Goal: Information Seeking & Learning: Learn about a topic

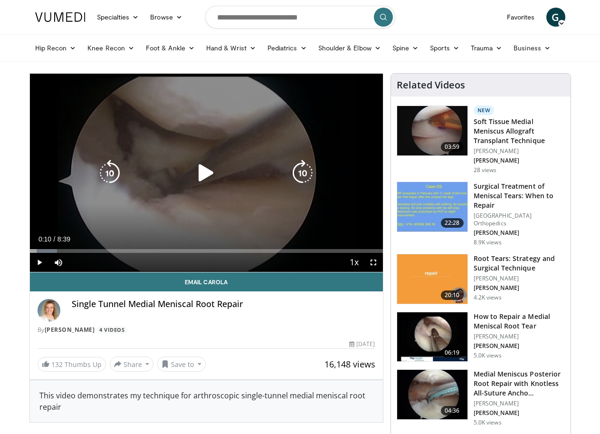
click at [199, 181] on icon "Video Player" at bounding box center [206, 173] width 27 height 27
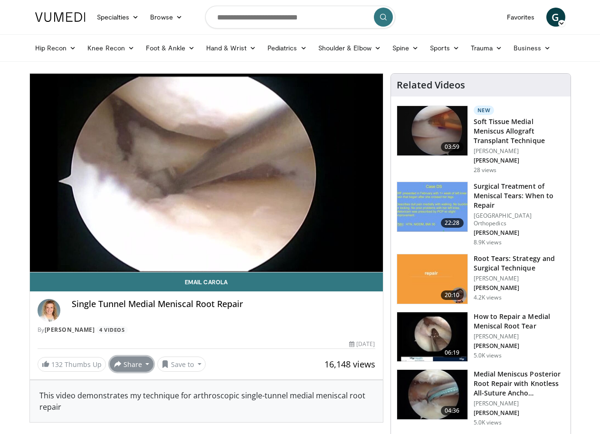
click at [110, 371] on button "Share" at bounding box center [132, 363] width 44 height 15
click at [117, 322] on span "E-mail" at bounding box center [130, 317] width 27 height 10
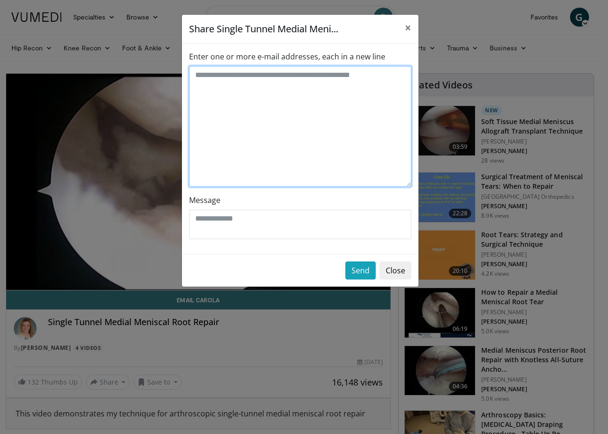
click at [212, 90] on textarea "Enter one or more e-mail addresses, each in a new line" at bounding box center [300, 126] width 222 height 121
type textarea "**********"
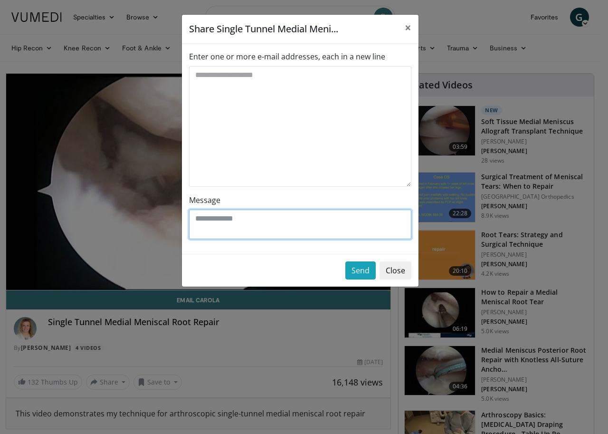
click at [211, 224] on textarea "Message" at bounding box center [300, 223] width 222 height 29
type textarea "**********"
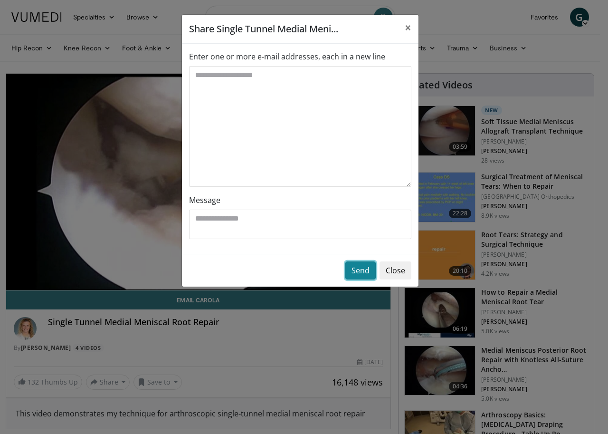
click at [351, 274] on button "Send" at bounding box center [360, 270] width 30 height 18
click at [359, 271] on button "Send" at bounding box center [360, 270] width 30 height 18
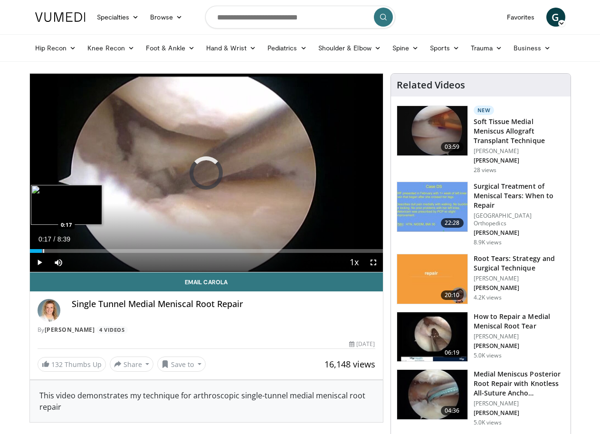
click at [43, 253] on div "Progress Bar" at bounding box center [43, 251] width 1 height 4
click at [42, 253] on div "Loaded : 17.16% 0:49 0:51" at bounding box center [206, 248] width 353 height 9
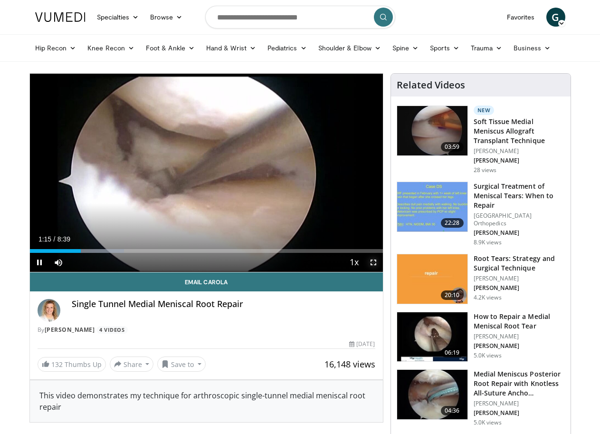
click at [380, 272] on span "Video Player" at bounding box center [373, 262] width 19 height 19
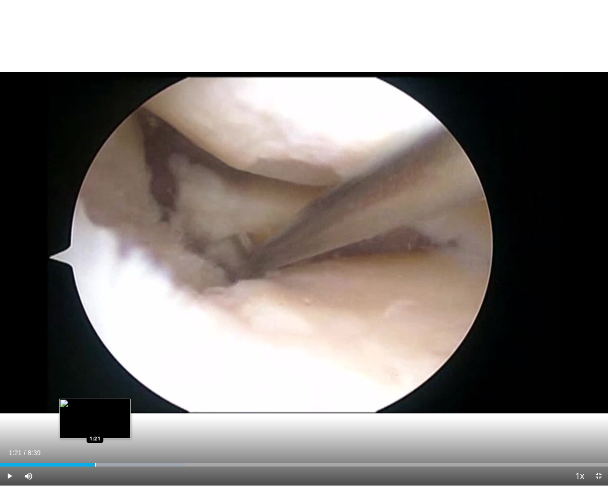
click at [95, 433] on div "Progress Bar" at bounding box center [95, 465] width 1 height 4
click at [86, 433] on div "Progress Bar" at bounding box center [86, 465] width 1 height 4
click at [71, 433] on div "Progress Bar" at bounding box center [71, 465] width 1 height 4
click at [596, 433] on span "Video Player" at bounding box center [598, 476] width 19 height 19
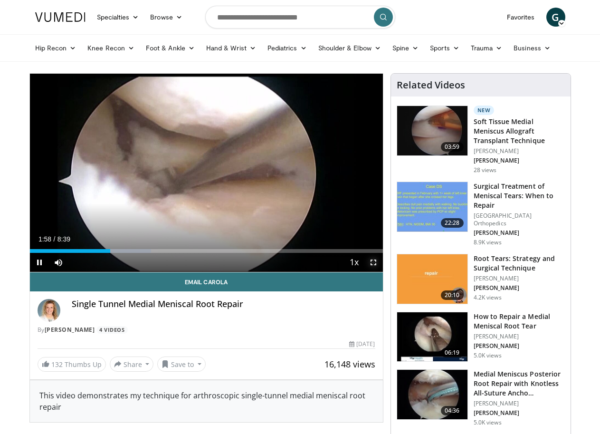
click at [381, 272] on span "Video Player" at bounding box center [373, 262] width 19 height 19
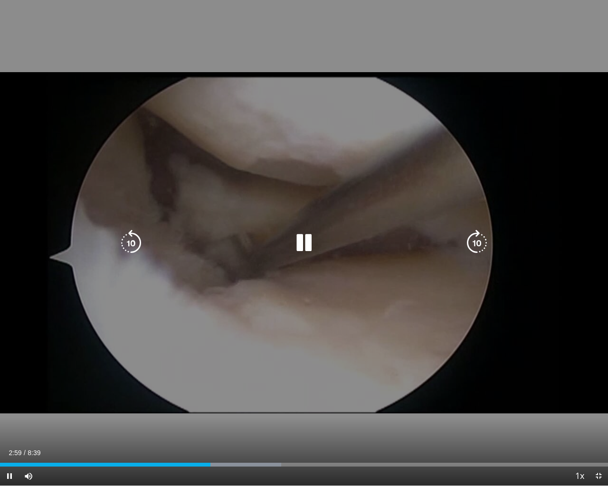
click at [252, 408] on div "10 seconds Tap to unmute" at bounding box center [304, 243] width 608 height 486
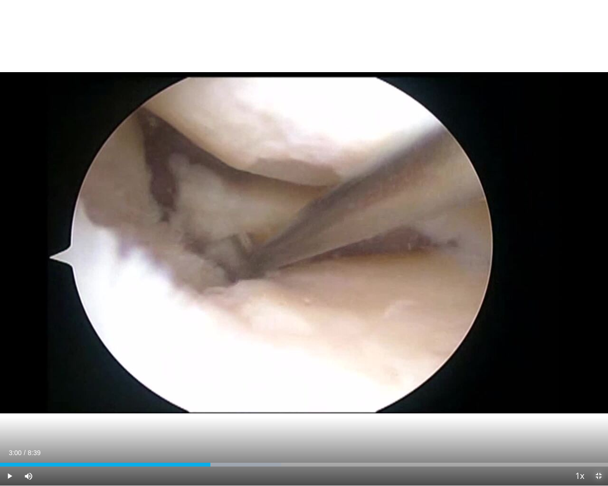
click at [597, 433] on span "Video Player" at bounding box center [598, 476] width 19 height 19
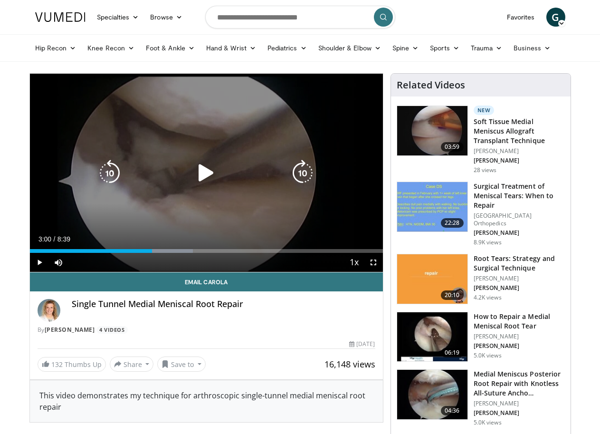
click at [199, 184] on icon "Video Player" at bounding box center [206, 173] width 27 height 27
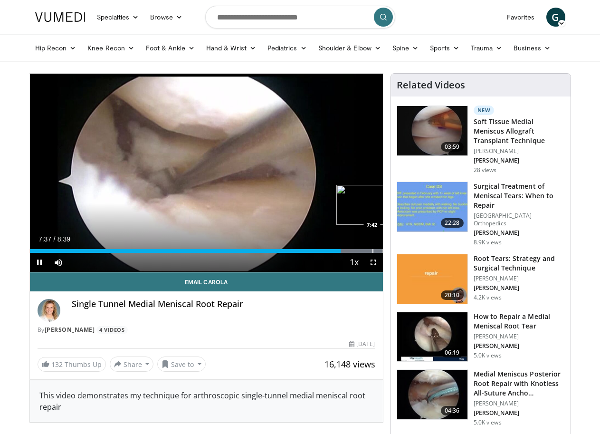
click at [348, 268] on video-js "**********" at bounding box center [206, 173] width 353 height 199
click at [358, 253] on div "Loaded : 100.00% 7:42 7:56" at bounding box center [206, 251] width 353 height 4
click at [400, 253] on div "Progress Bar" at bounding box center [400, 251] width 1 height 4
click at [405, 253] on div "Progress Bar" at bounding box center [405, 251] width 1 height 4
click at [413, 253] on div "Progress Bar" at bounding box center [413, 251] width 1 height 4
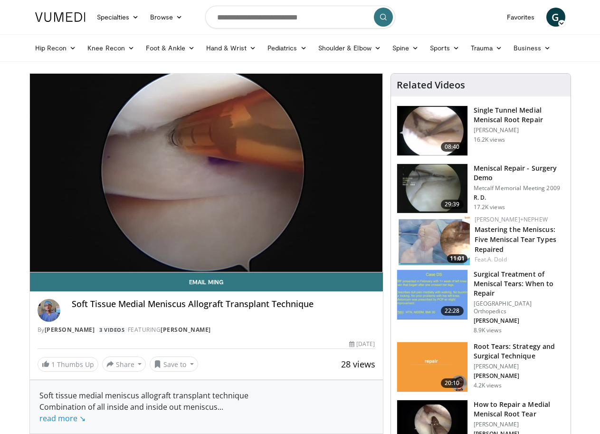
click at [451, 242] on img at bounding box center [433, 240] width 71 height 50
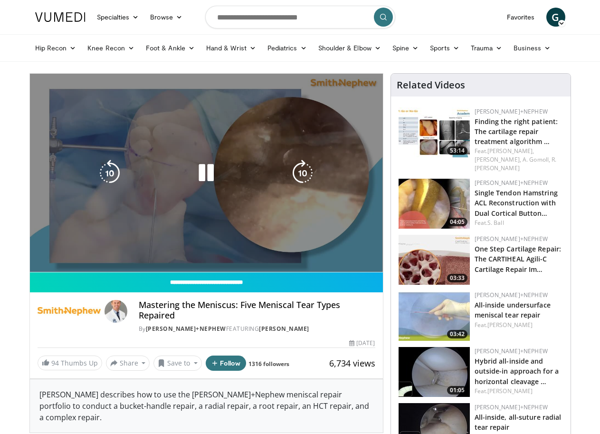
click at [382, 272] on video-js "**********" at bounding box center [206, 173] width 353 height 199
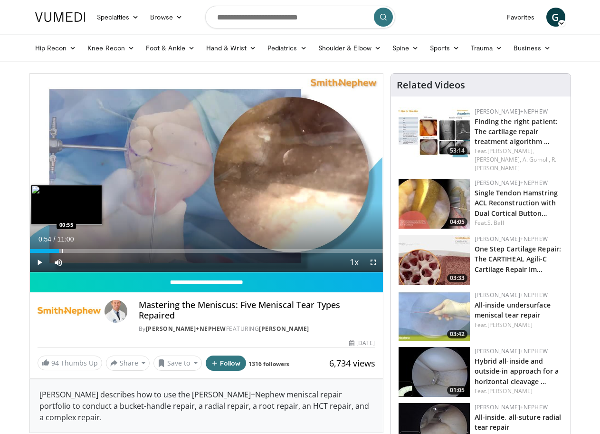
click at [62, 253] on div "Progress Bar" at bounding box center [62, 251] width 1 height 4
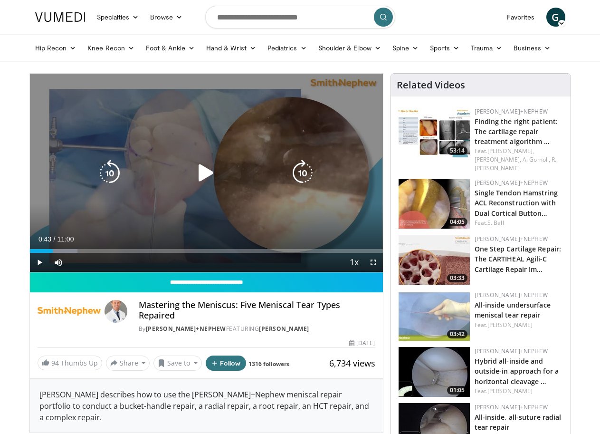
click at [31, 253] on div "00:43" at bounding box center [41, 251] width 23 height 4
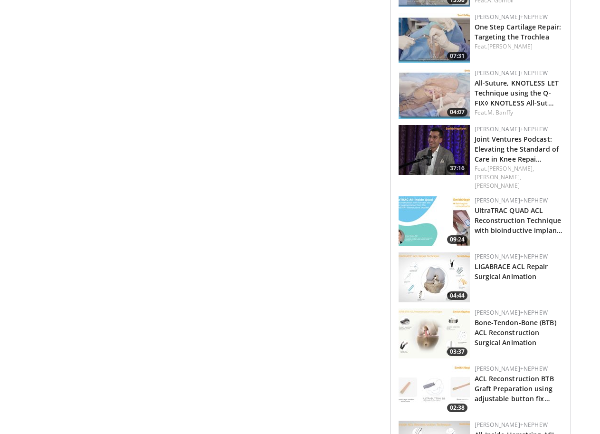
scroll to position [522, 0]
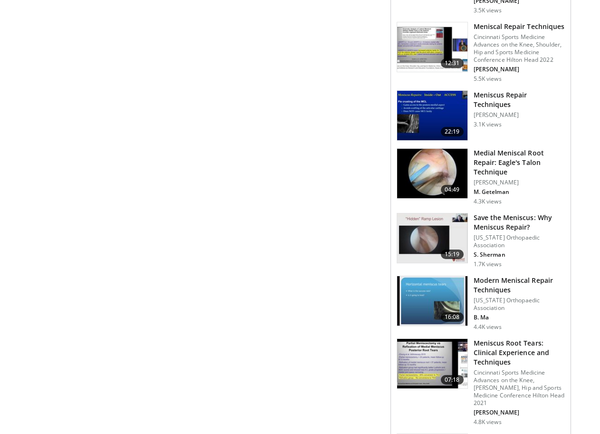
scroll to position [617, 0]
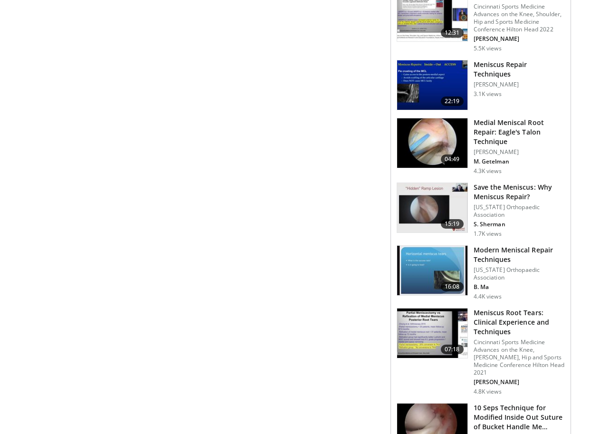
click at [439, 308] on img at bounding box center [432, 332] width 70 height 49
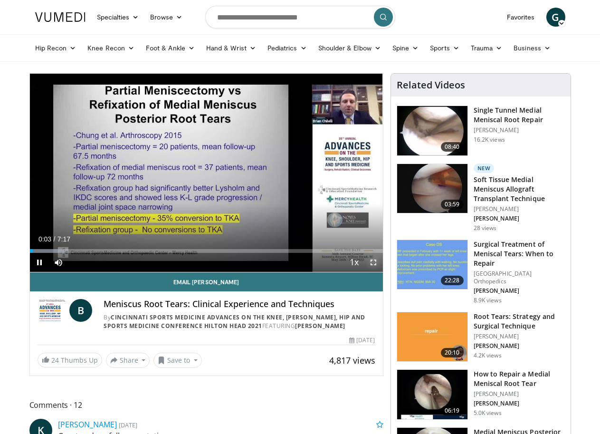
click at [383, 272] on span "Video Player" at bounding box center [373, 262] width 19 height 19
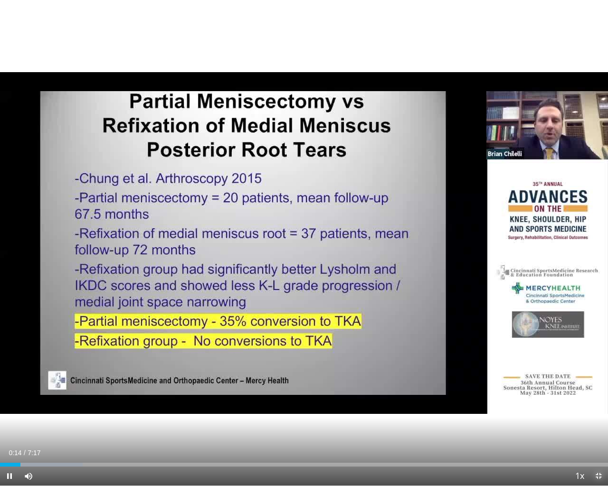
click at [597, 433] on span "Video Player" at bounding box center [598, 476] width 19 height 19
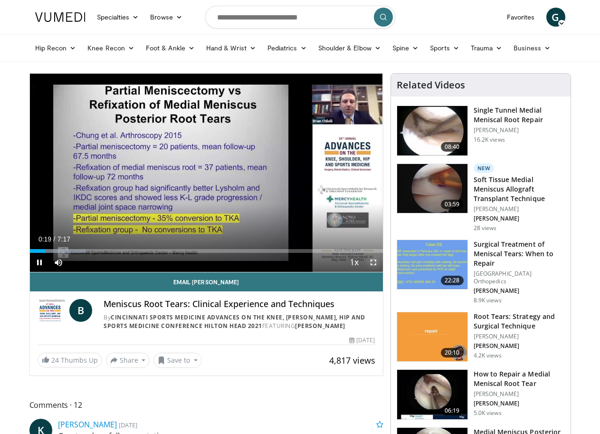
click at [381, 272] on span "Video Player" at bounding box center [373, 262] width 19 height 19
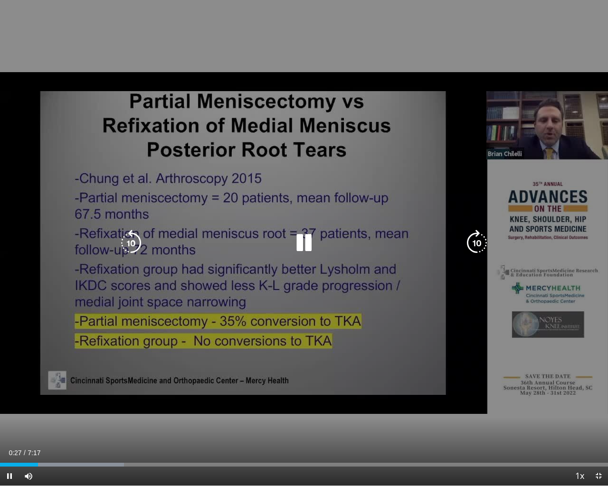
click at [360, 318] on div "10 seconds Tap to unmute" at bounding box center [304, 243] width 608 height 486
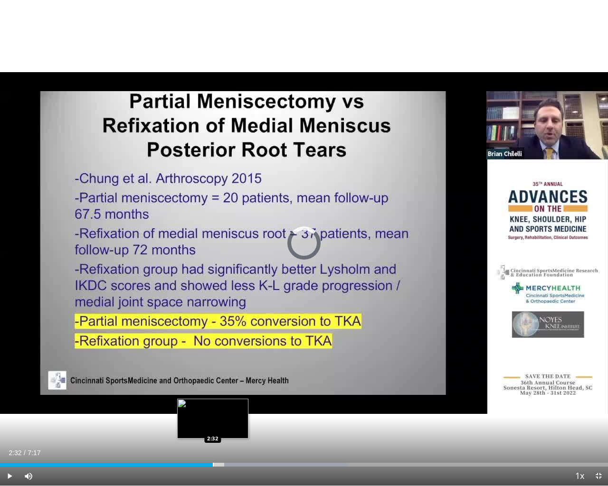
click at [213, 433] on div "Progress Bar" at bounding box center [213, 465] width 1 height 4
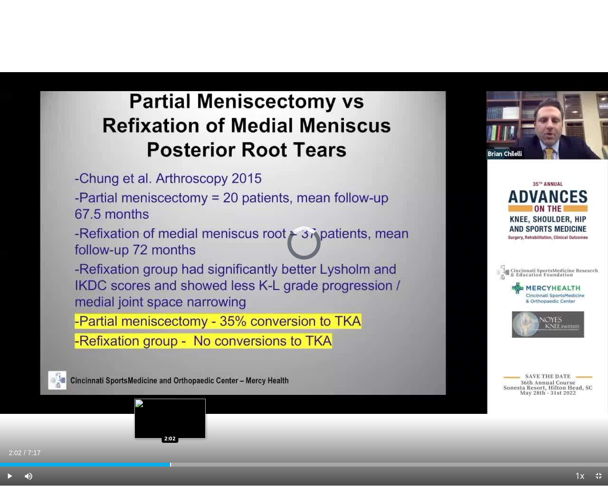
click at [170, 433] on div "Progress Bar" at bounding box center [170, 465] width 1 height 4
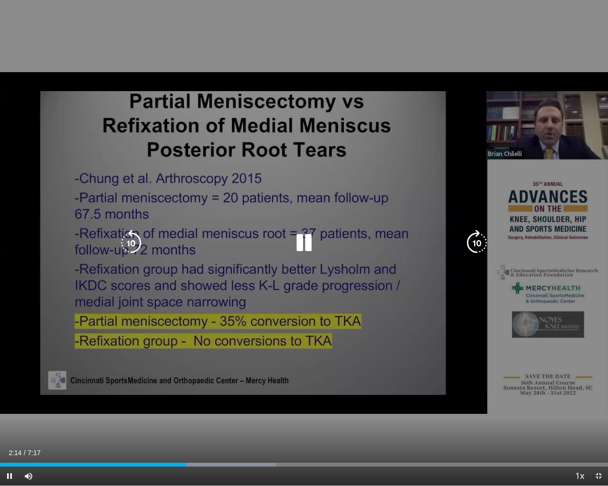
click at [306, 245] on icon "Video Player" at bounding box center [304, 243] width 27 height 27
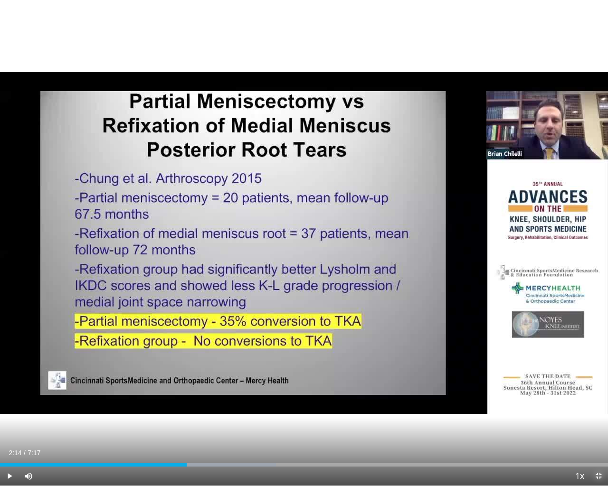
click at [594, 433] on span "Video Player" at bounding box center [598, 476] width 19 height 19
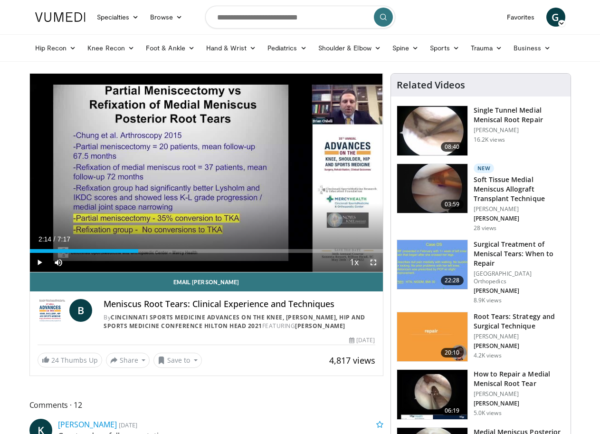
click at [380, 272] on span "Video Player" at bounding box center [373, 262] width 19 height 19
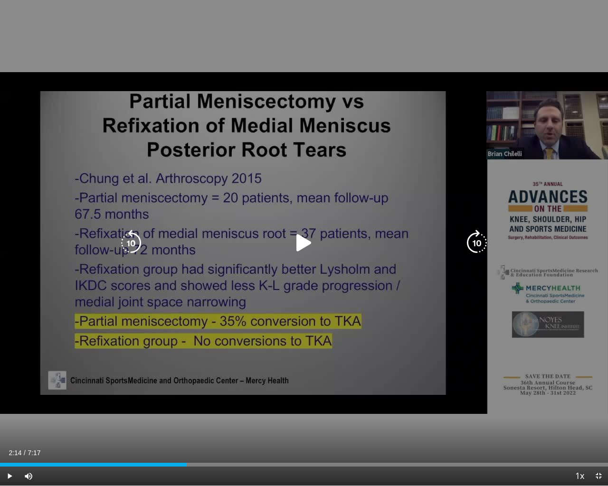
click at [304, 251] on icon "Video Player" at bounding box center [304, 243] width 27 height 27
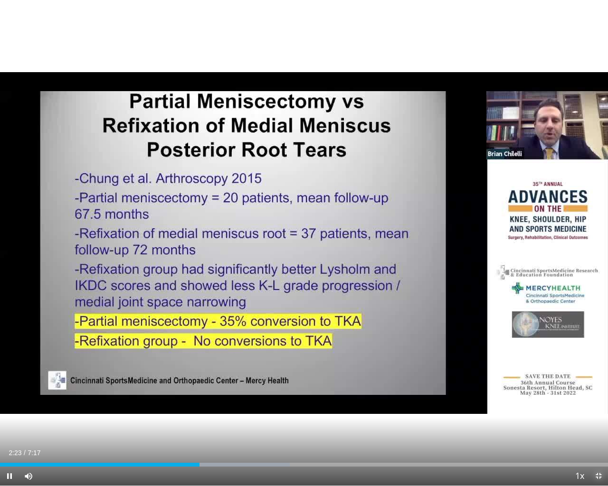
click at [598, 433] on span "Video Player" at bounding box center [598, 476] width 19 height 19
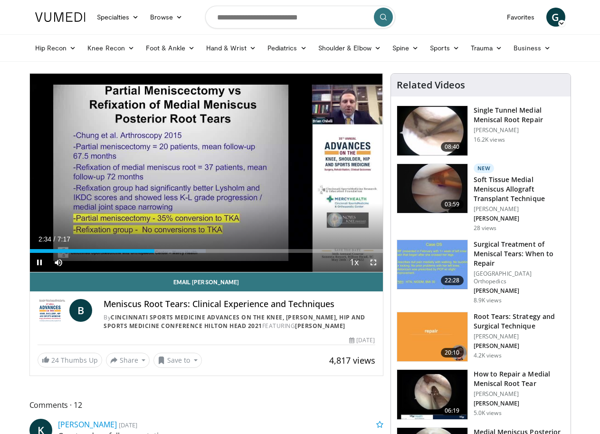
click at [382, 272] on span "Video Player" at bounding box center [373, 262] width 19 height 19
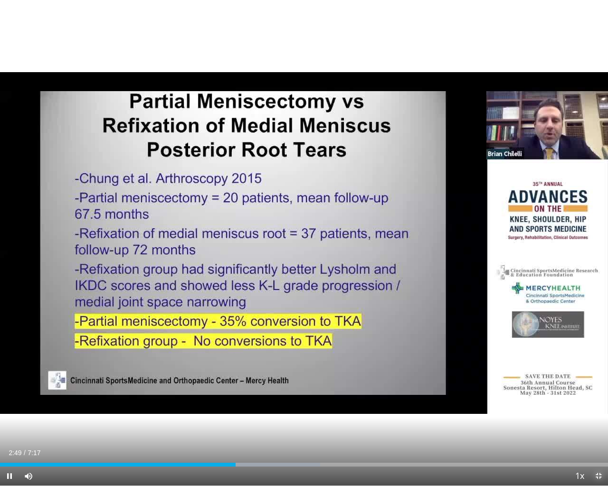
click at [597, 433] on span "Video Player" at bounding box center [598, 476] width 19 height 19
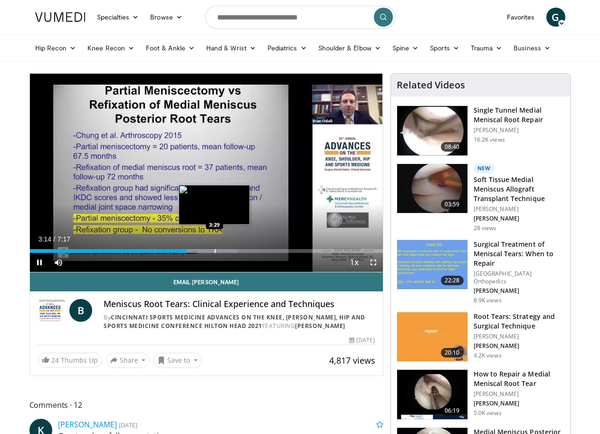
click at [190, 270] on video-js "**********" at bounding box center [206, 173] width 353 height 199
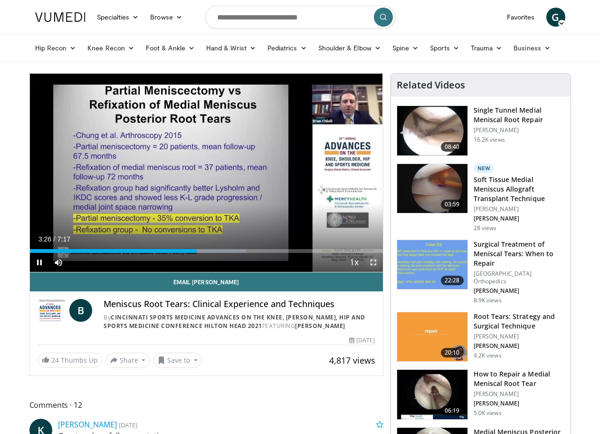
click at [382, 272] on span "Video Player" at bounding box center [373, 262] width 19 height 19
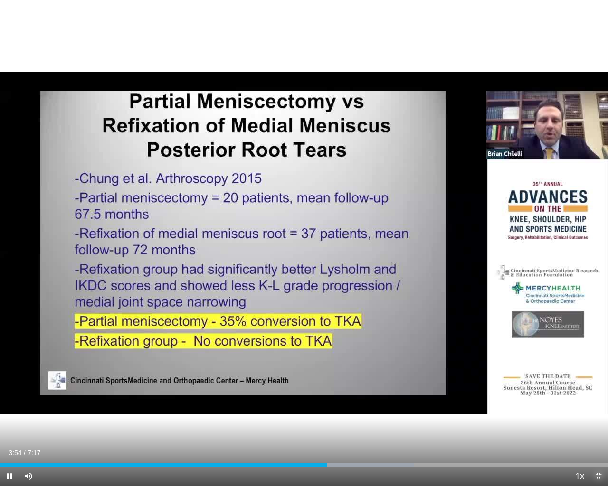
click at [598, 433] on span "Video Player" at bounding box center [598, 476] width 19 height 19
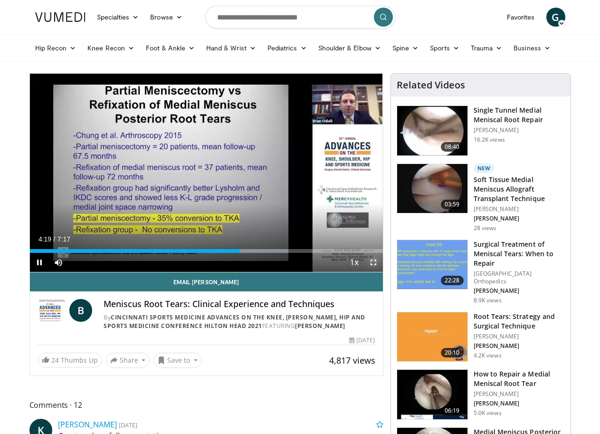
click at [379, 272] on span "Video Player" at bounding box center [373, 262] width 19 height 19
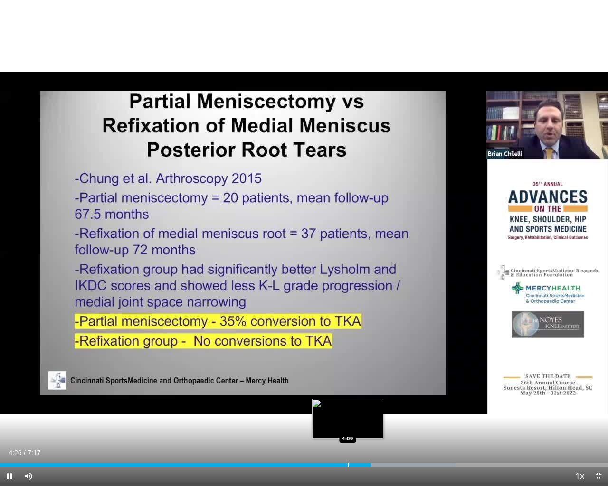
click at [348, 433] on div "Progress Bar" at bounding box center [348, 465] width 1 height 4
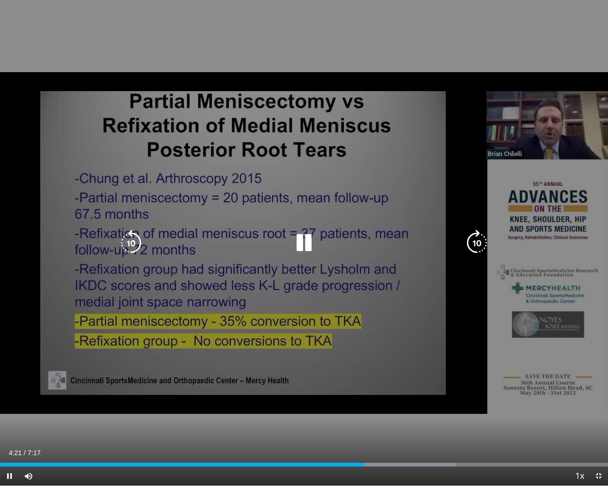
click at [310, 239] on icon "Video Player" at bounding box center [304, 243] width 27 height 27
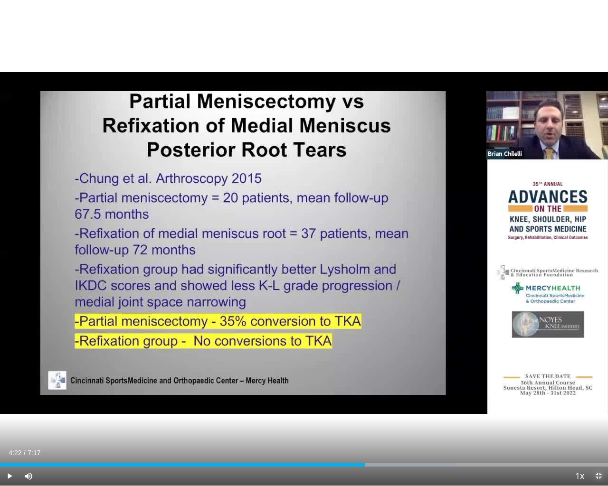
click at [598, 433] on span "Video Player" at bounding box center [598, 476] width 19 height 19
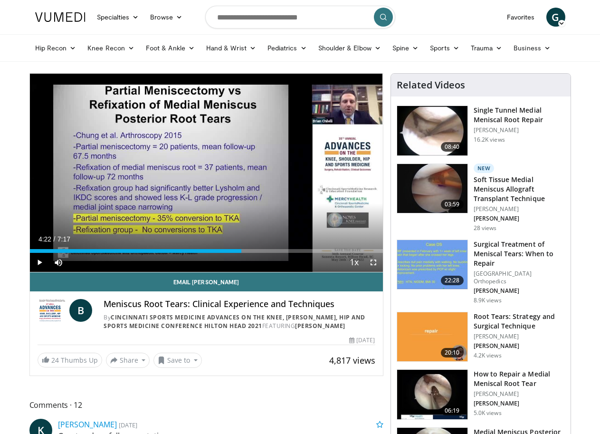
click at [195, 179] on div "10 seconds Tap to unmute" at bounding box center [206, 173] width 353 height 198
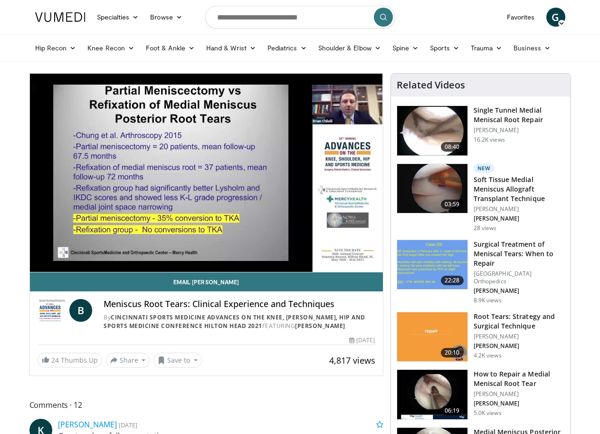
click at [433, 373] on img at bounding box center [432, 393] width 70 height 49
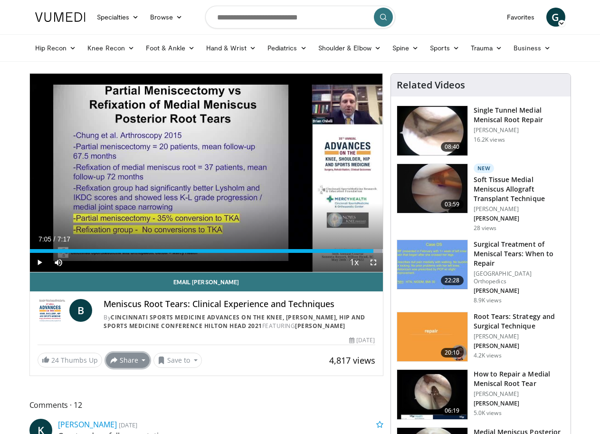
click at [106, 368] on button "Share" at bounding box center [128, 359] width 44 height 15
click at [110, 368] on button "Share" at bounding box center [128, 359] width 44 height 15
click at [114, 315] on span "E-mail" at bounding box center [127, 310] width 27 height 10
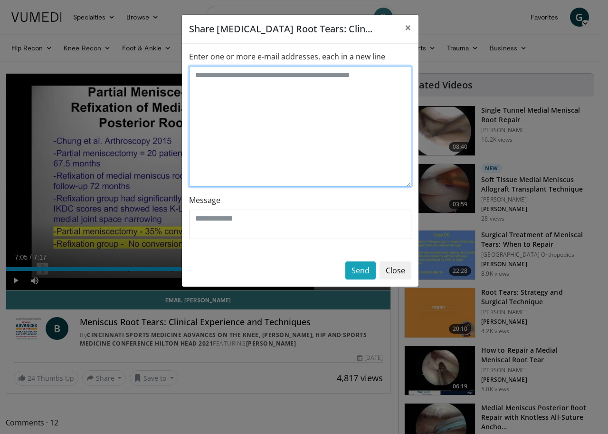
click at [195, 75] on textarea "Enter one or more e-mail addresses, each in a new line" at bounding box center [300, 126] width 222 height 121
type textarea "**********"
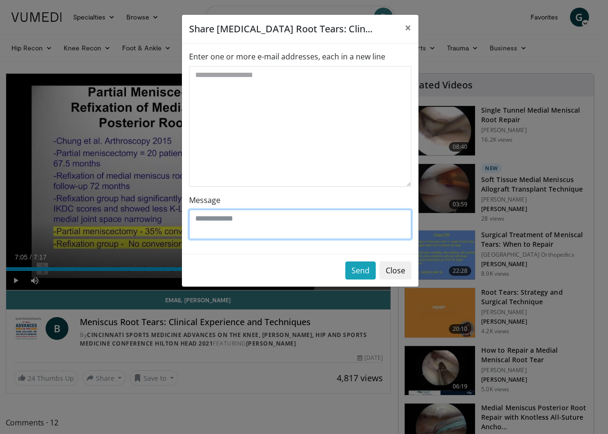
click at [209, 224] on textarea "Message" at bounding box center [300, 223] width 222 height 29
click at [230, 221] on textarea "**********" at bounding box center [300, 223] width 222 height 29
click at [256, 226] on textarea "**********" at bounding box center [300, 223] width 222 height 29
click at [230, 221] on textarea "**********" at bounding box center [300, 223] width 222 height 29
click at [257, 217] on textarea "**********" at bounding box center [300, 223] width 222 height 29
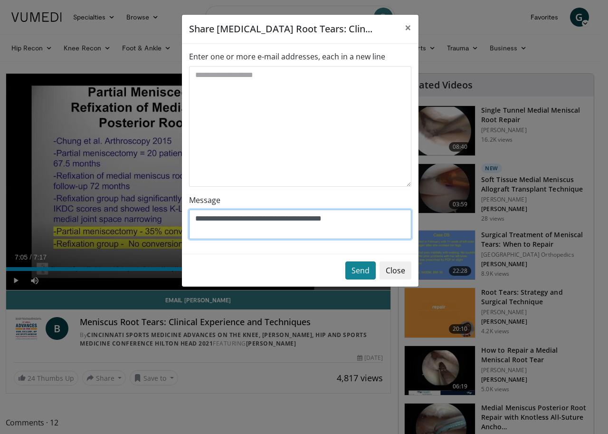
type textarea "**********"
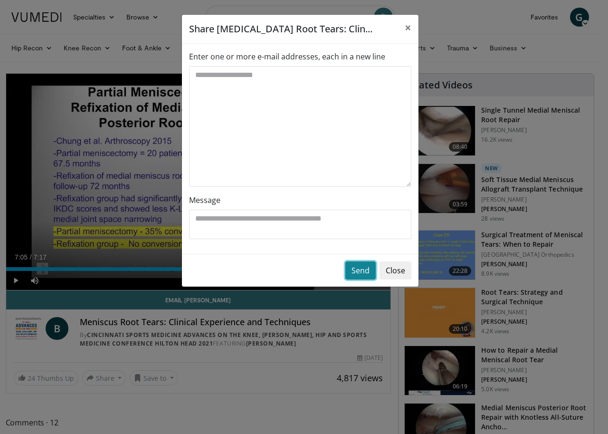
click at [360, 273] on button "Send" at bounding box center [360, 270] width 30 height 18
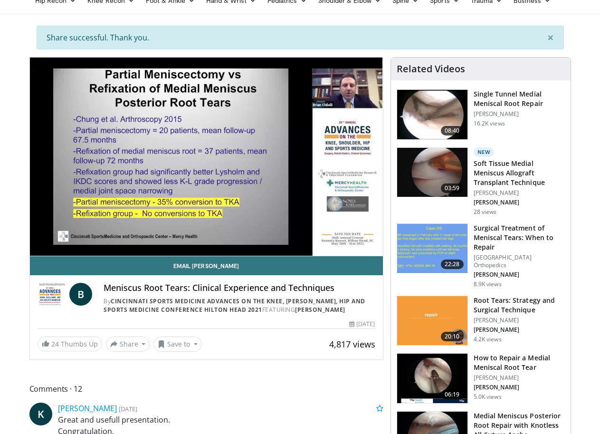
scroll to position [142, 0]
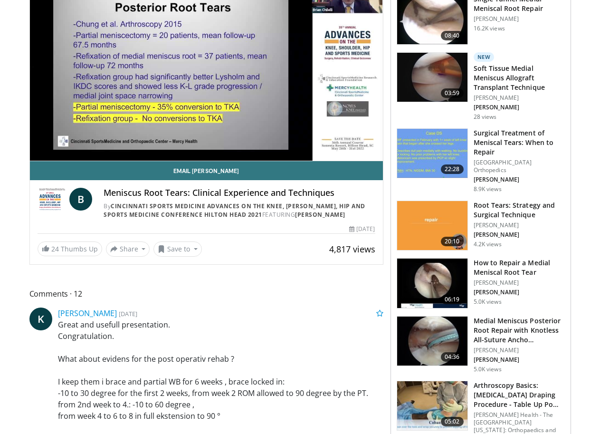
click at [449, 258] on img at bounding box center [432, 282] width 70 height 49
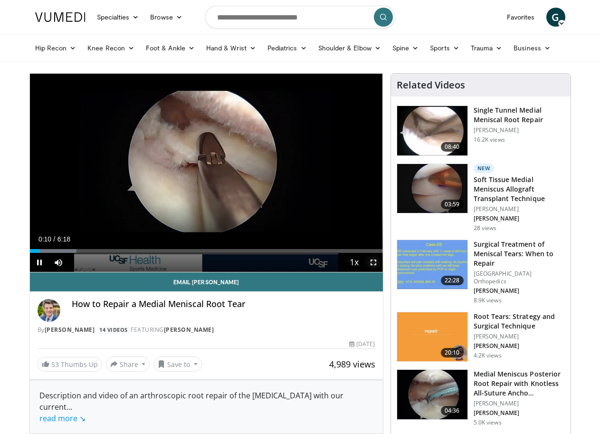
click at [383, 272] on video-js "**********" at bounding box center [206, 173] width 353 height 199
click at [383, 272] on span "Video Player" at bounding box center [373, 262] width 19 height 19
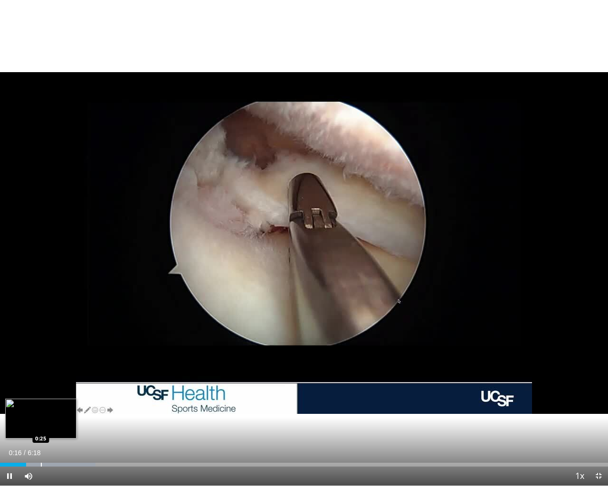
click at [41, 433] on div "Loaded : 15.74% 0:16 0:25" at bounding box center [304, 462] width 608 height 9
click at [52, 433] on div "Loaded : 26.24% 0:32 0:32" at bounding box center [304, 462] width 608 height 9
click at [65, 433] on div "Progress Bar" at bounding box center [65, 465] width 1 height 4
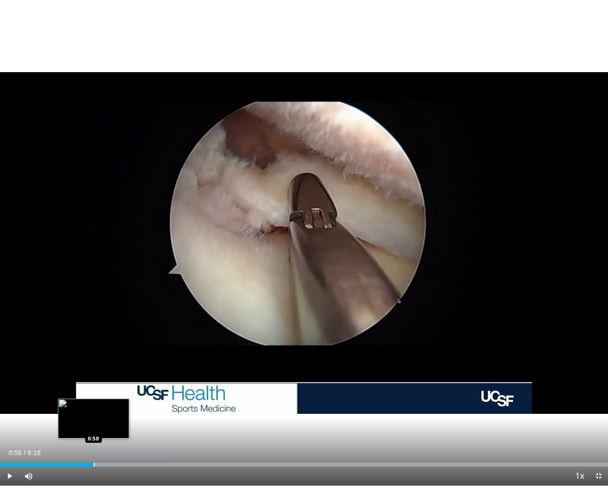
click at [94, 433] on div "Progress Bar" at bounding box center [94, 465] width 1 height 4
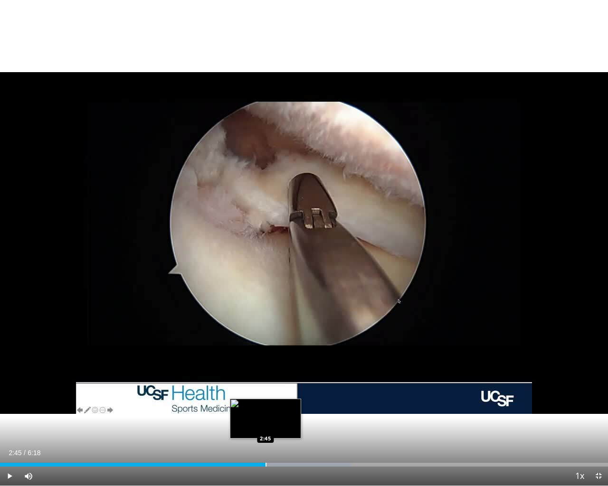
click at [265, 433] on div "Progress Bar" at bounding box center [265, 465] width 1 height 4
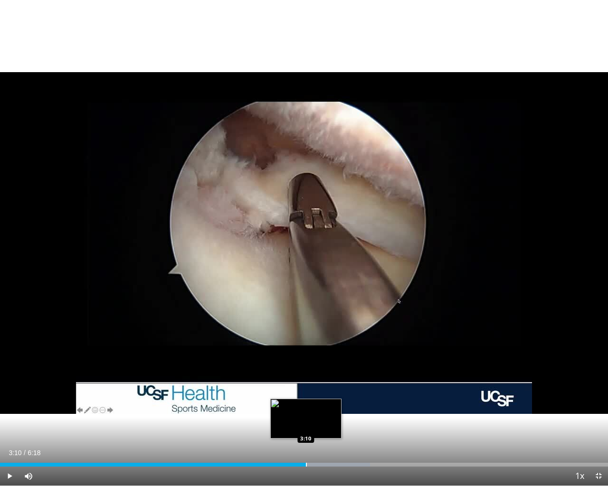
click at [306, 433] on div "Progress Bar" at bounding box center [306, 465] width 1 height 4
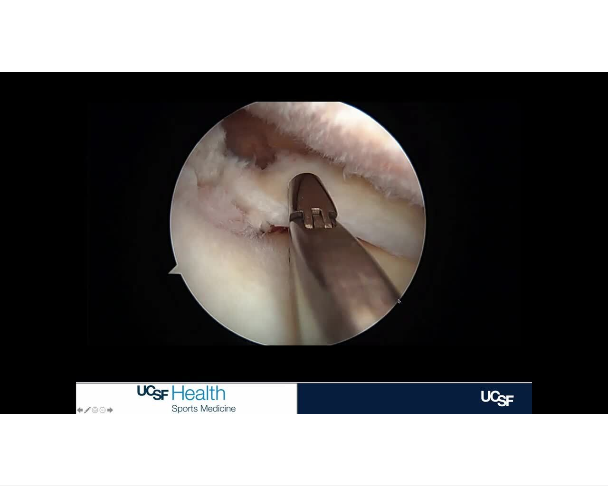
click at [338, 433] on div "10 seconds Tap to unmute" at bounding box center [304, 243] width 608 height 486
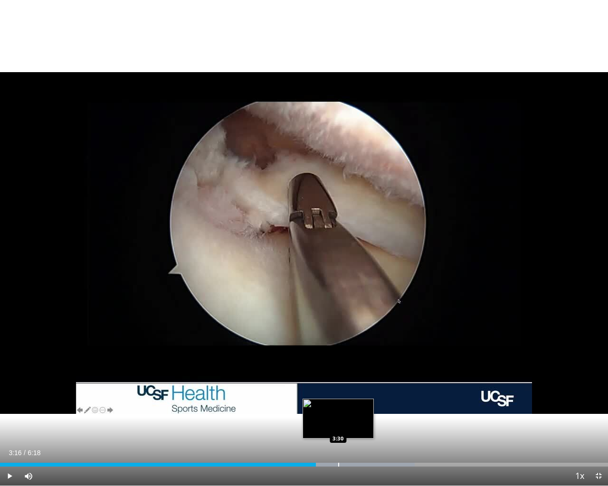
click at [338, 433] on div "Progress Bar" at bounding box center [338, 465] width 1 height 4
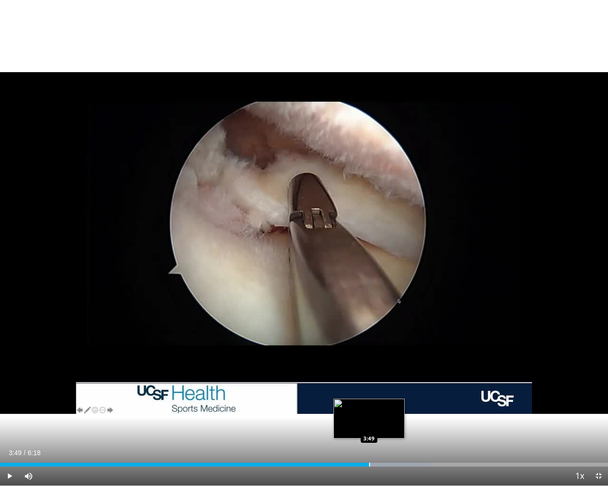
click at [369, 433] on div "Progress Bar" at bounding box center [369, 465] width 1 height 4
click at [392, 433] on div "Current Time 3:49 / Duration 6:18 Play Skip Backward Skip Forward Mute 0% Loade…" at bounding box center [304, 476] width 608 height 19
click at [395, 433] on div "Loaded : 73.46% 3:49 4:05" at bounding box center [304, 462] width 608 height 9
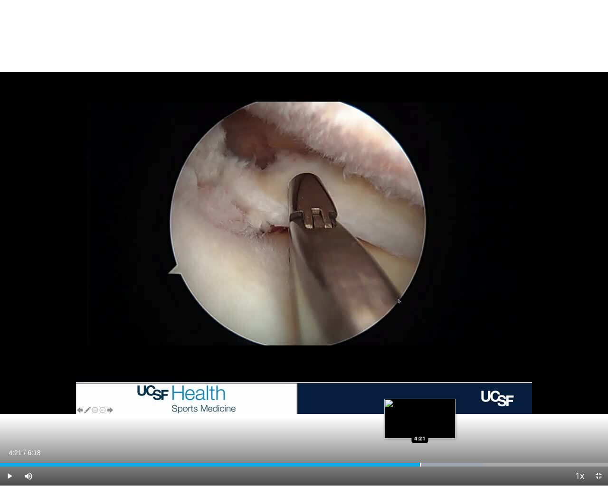
click at [420, 433] on div "Progress Bar" at bounding box center [420, 465] width 1 height 4
click at [449, 433] on div "Progress Bar" at bounding box center [449, 465] width 1 height 4
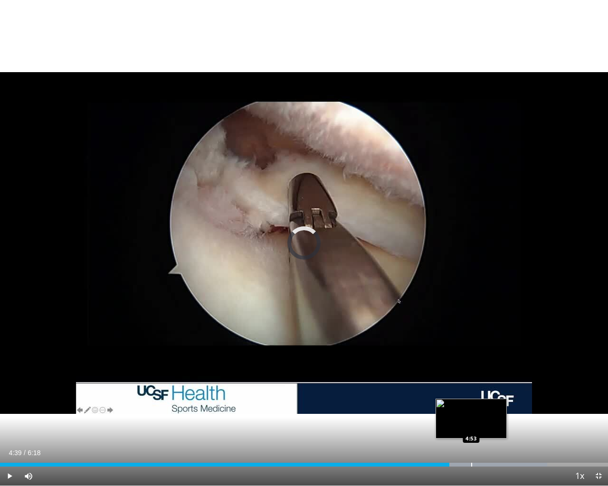
click at [471, 433] on div "Progress Bar" at bounding box center [471, 465] width 1 height 4
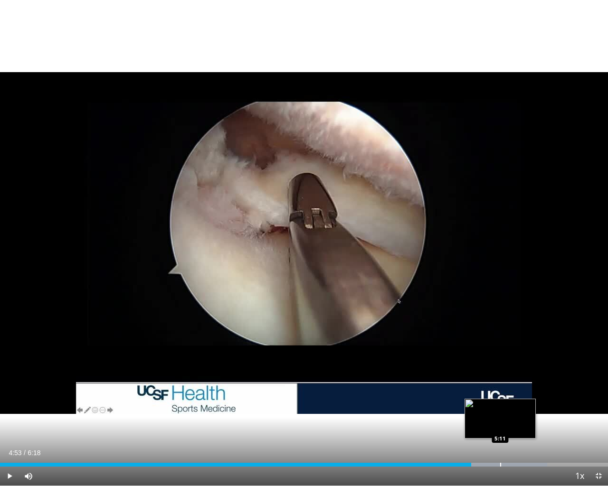
click at [500, 433] on div "Loaded : 90.01% 4:53 5:11" at bounding box center [304, 462] width 608 height 9
click at [524, 433] on div "Loaded : 92.66% 5:11 5:25" at bounding box center [304, 462] width 608 height 9
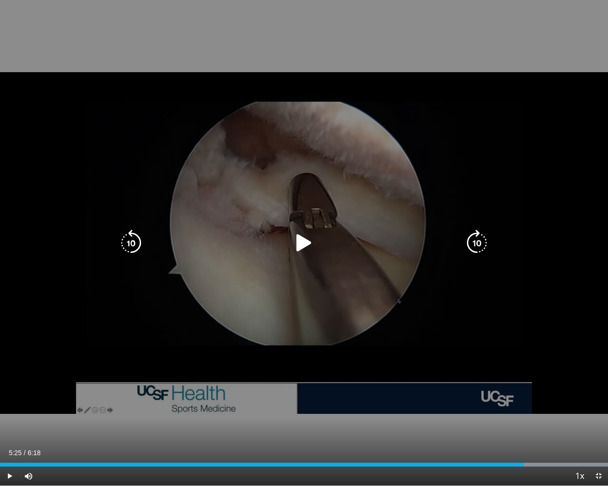
click at [299, 239] on icon "Video Player" at bounding box center [304, 243] width 27 height 27
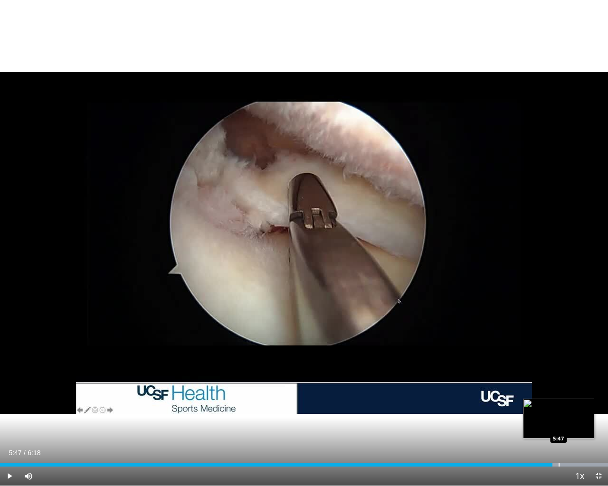
click at [559, 433] on div "Progress Bar" at bounding box center [559, 465] width 1 height 4
click at [581, 433] on div "Progress Bar" at bounding box center [581, 465] width 1 height 4
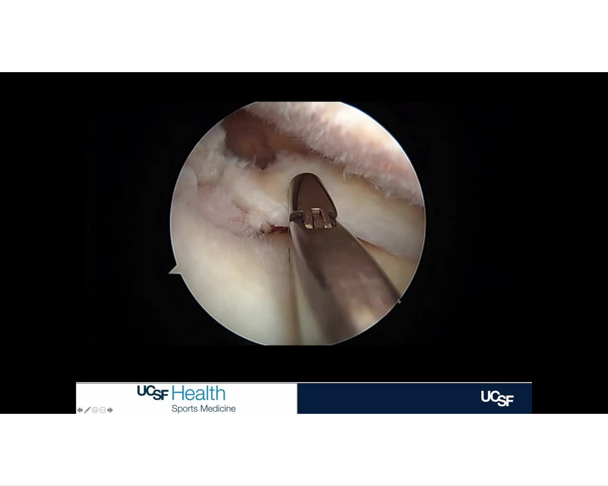
click at [599, 433] on div "10 seconds Tap to unmute" at bounding box center [304, 243] width 608 height 486
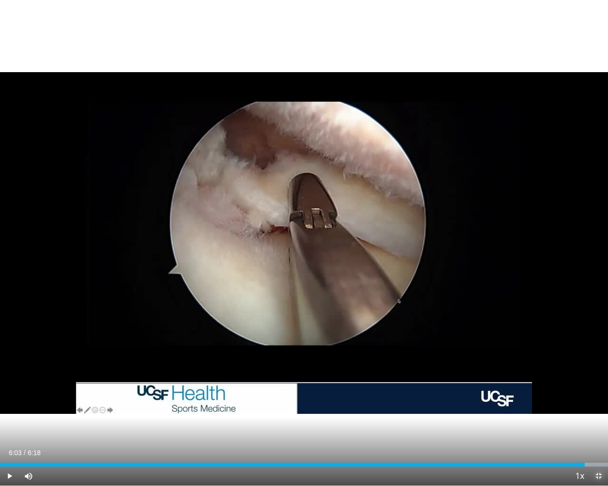
click at [599, 433] on span "Video Player" at bounding box center [598, 476] width 19 height 19
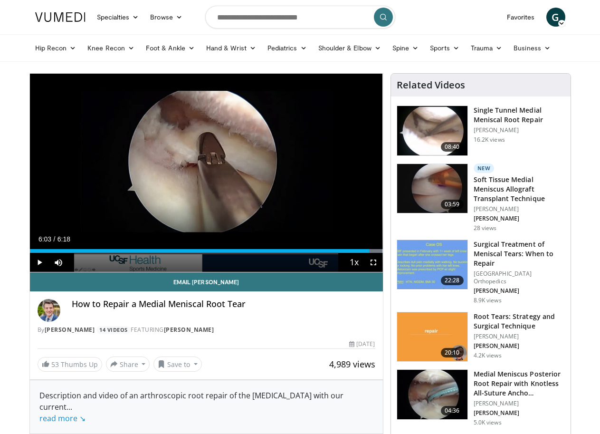
click at [464, 369] on img at bounding box center [432, 393] width 70 height 49
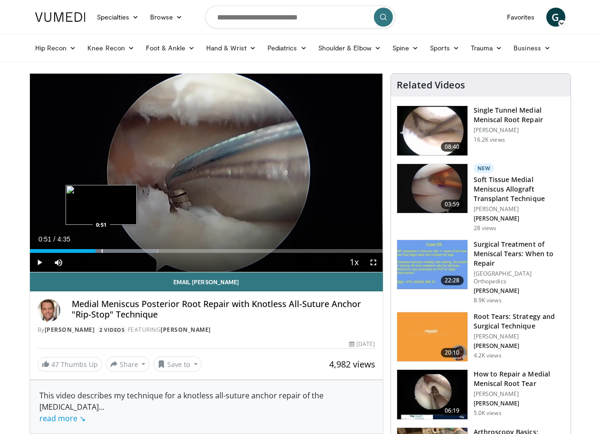
click at [102, 253] on div "Progress Bar" at bounding box center [102, 251] width 1 height 4
click at [378, 272] on span "Video Player" at bounding box center [373, 262] width 19 height 19
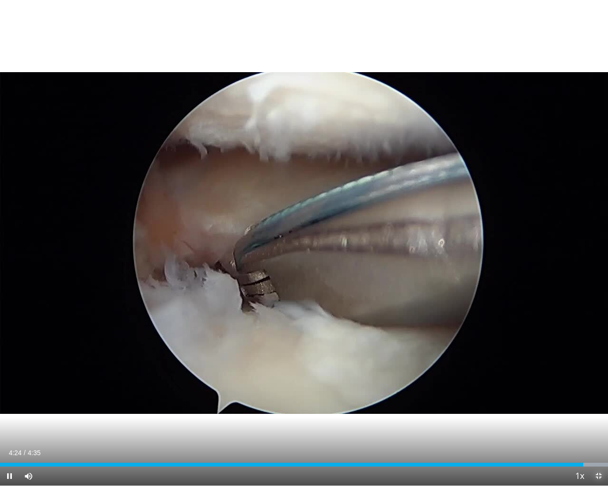
click at [596, 433] on span "Video Player" at bounding box center [598, 476] width 19 height 19
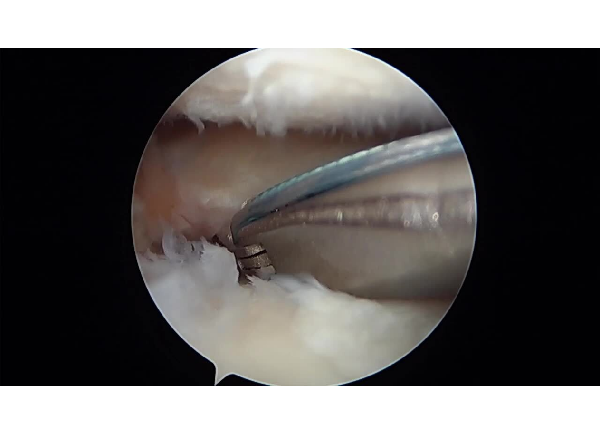
scroll to position [522, 0]
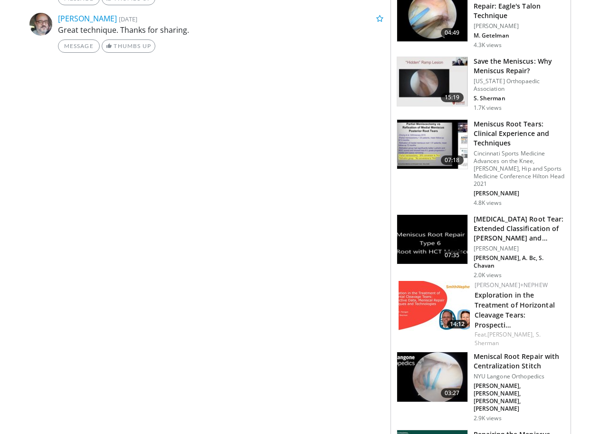
click at [444, 215] on img at bounding box center [432, 239] width 70 height 49
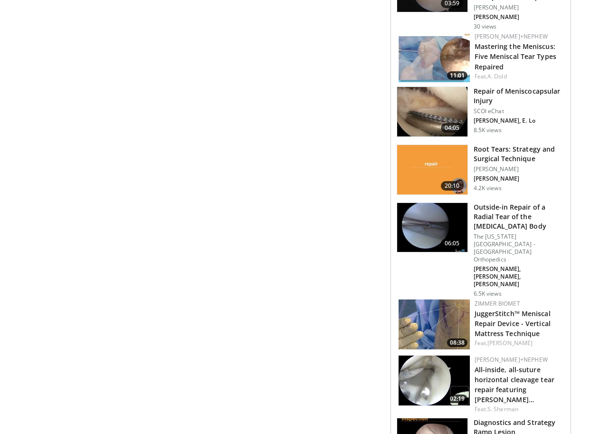
scroll to position [314, 0]
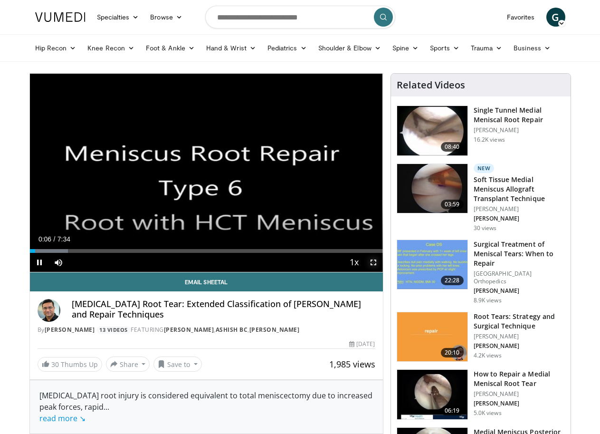
click at [382, 272] on span "Video Player" at bounding box center [373, 262] width 19 height 19
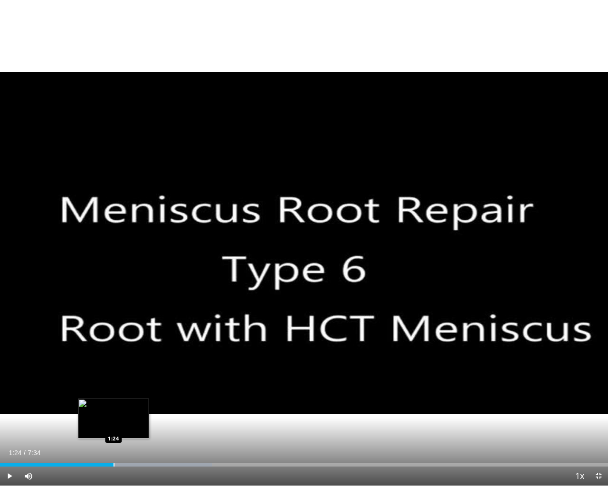
click at [114, 433] on div "Progress Bar" at bounding box center [114, 465] width 1 height 4
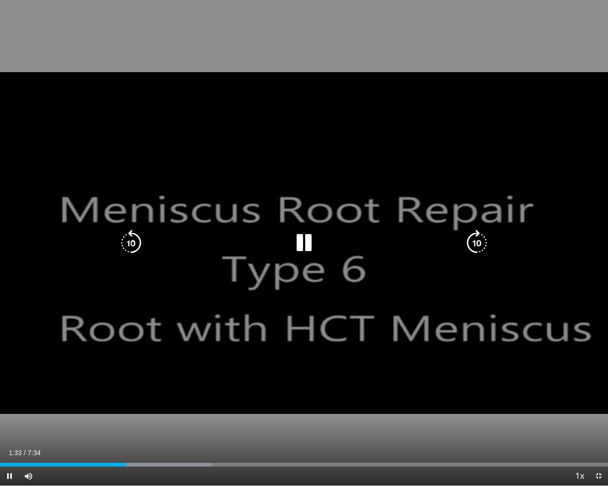
click at [189, 76] on div "10 seconds Tap to unmute" at bounding box center [304, 243] width 608 height 486
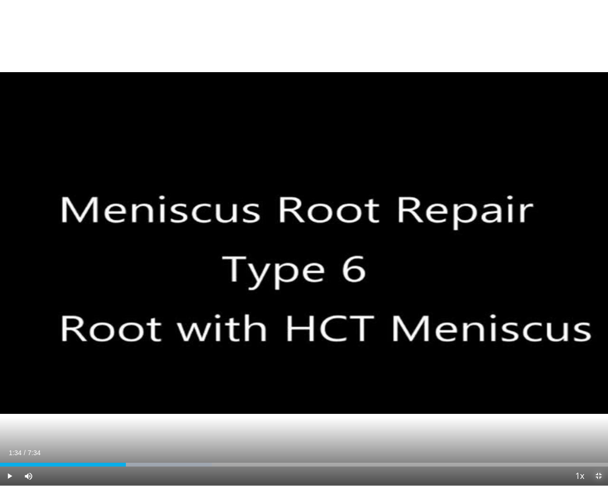
click at [596, 433] on span "Video Player" at bounding box center [598, 476] width 19 height 19
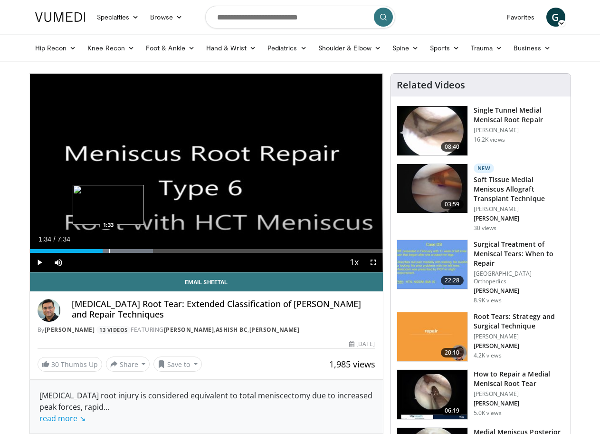
click at [109, 253] on div "Progress Bar" at bounding box center [109, 251] width 1 height 4
click at [79, 253] on div "1:32" at bounding box center [66, 251] width 72 height 4
click at [378, 272] on span "Video Player" at bounding box center [373, 262] width 19 height 19
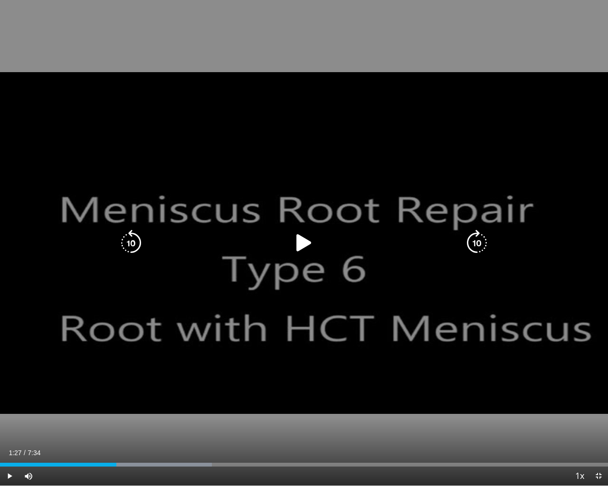
click at [306, 243] on icon "Video Player" at bounding box center [304, 243] width 27 height 27
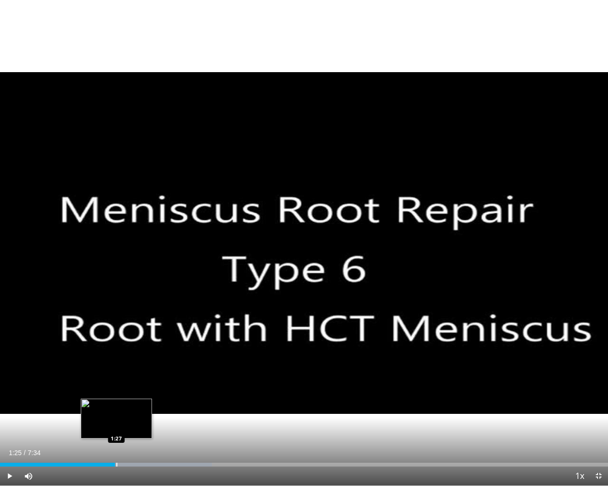
click at [115, 433] on div "1:25" at bounding box center [57, 465] width 115 height 4
click at [115, 433] on div "Progress Bar" at bounding box center [115, 465] width 1 height 4
click at [595, 433] on span "Video Player" at bounding box center [598, 476] width 19 height 19
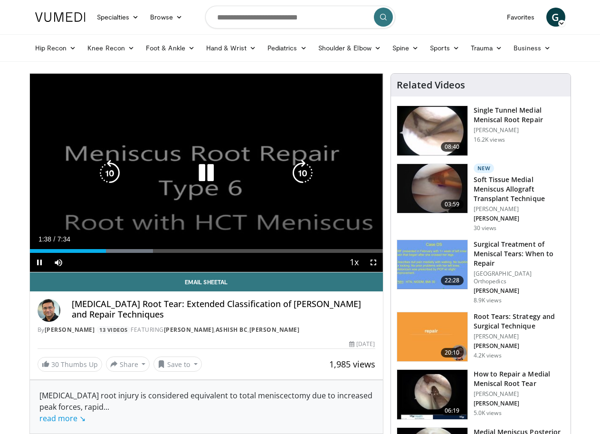
click at [197, 185] on icon "Video Player" at bounding box center [206, 173] width 27 height 27
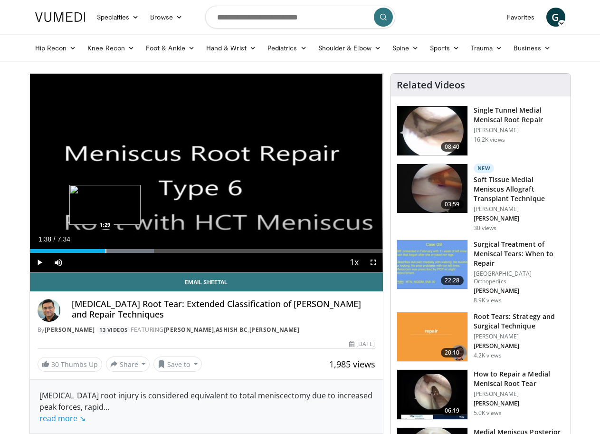
click at [105, 253] on div "Progress Bar" at bounding box center [105, 251] width 1 height 4
click at [30, 272] on span "Video Player" at bounding box center [39, 262] width 19 height 19
drag, startPoint x: 379, startPoint y: 281, endPoint x: 379, endPoint y: 315, distance: 33.7
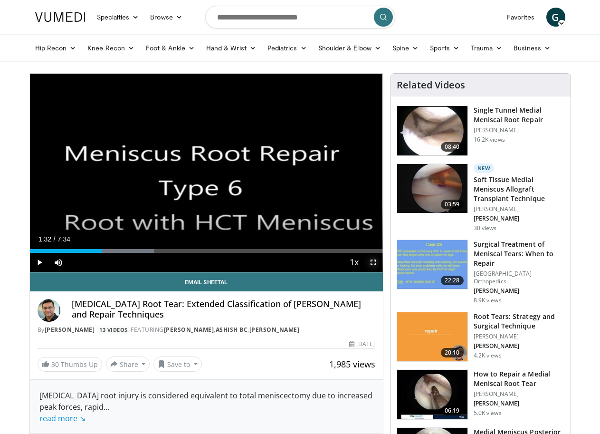
click at [379, 272] on span "Video Player" at bounding box center [373, 262] width 19 height 19
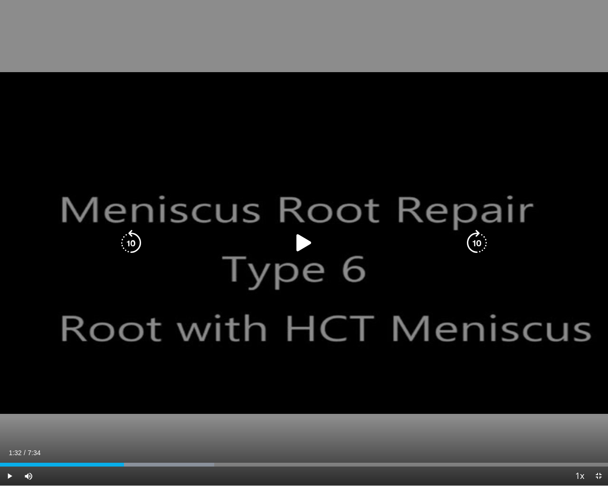
click at [308, 238] on icon "Video Player" at bounding box center [304, 243] width 27 height 27
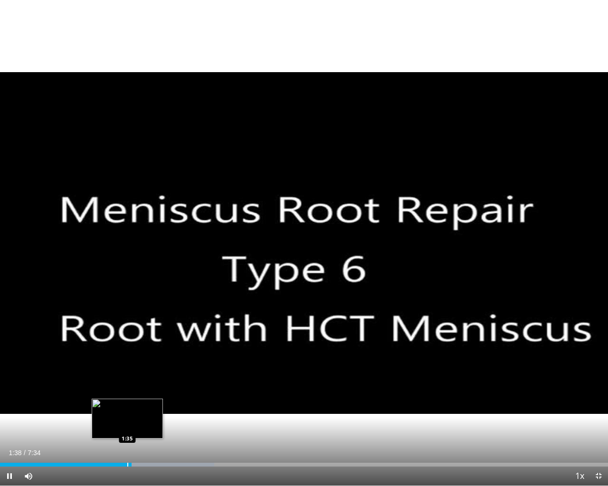
click at [127, 433] on div "Progress Bar" at bounding box center [127, 465] width 1 height 4
click at [117, 433] on div "Progress Bar" at bounding box center [117, 465] width 1 height 4
click at [113, 433] on div "Progress Bar" at bounding box center [113, 465] width 1 height 4
click at [6, 433] on span "Video Player" at bounding box center [9, 476] width 19 height 19
click at [596, 433] on span "Video Player" at bounding box center [598, 476] width 19 height 19
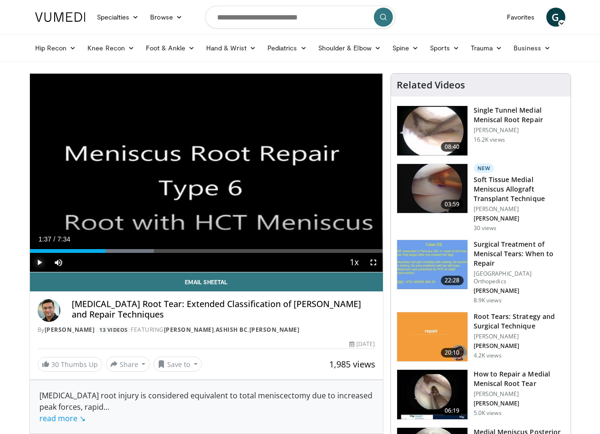
click at [30, 272] on span "Video Player" at bounding box center [39, 262] width 19 height 19
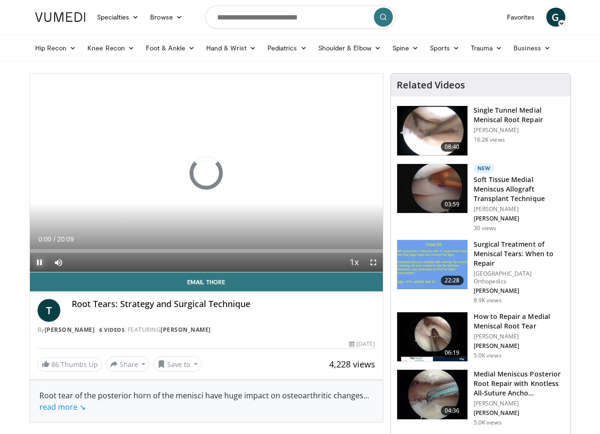
click at [30, 272] on span "Video Player" at bounding box center [39, 262] width 19 height 19
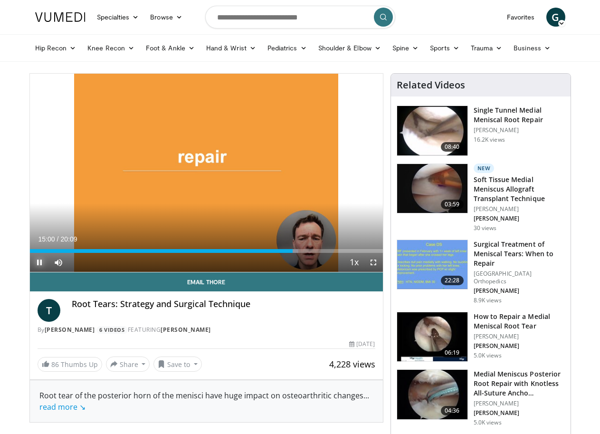
click at [30, 272] on span "Video Player" at bounding box center [39, 262] width 19 height 19
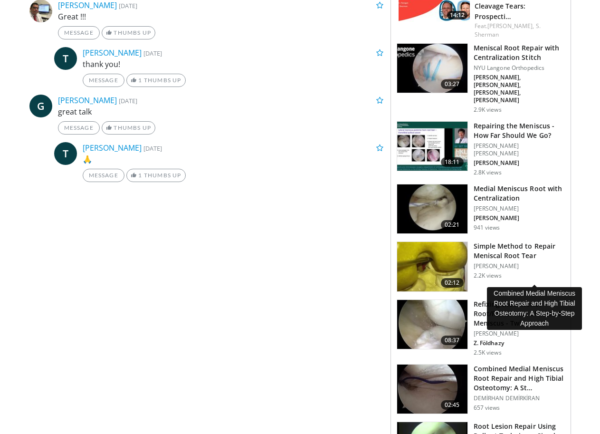
scroll to position [950, 0]
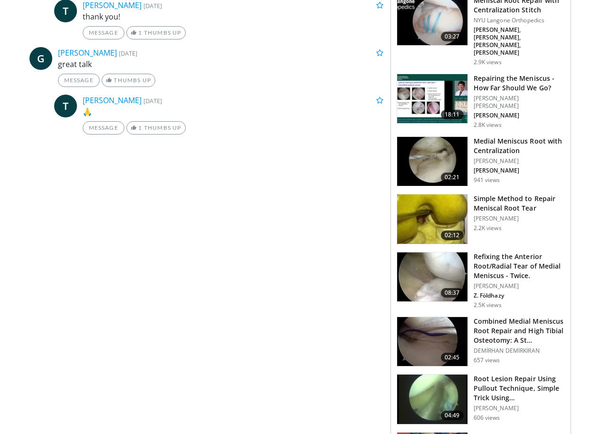
click at [438, 317] on img at bounding box center [432, 341] width 70 height 49
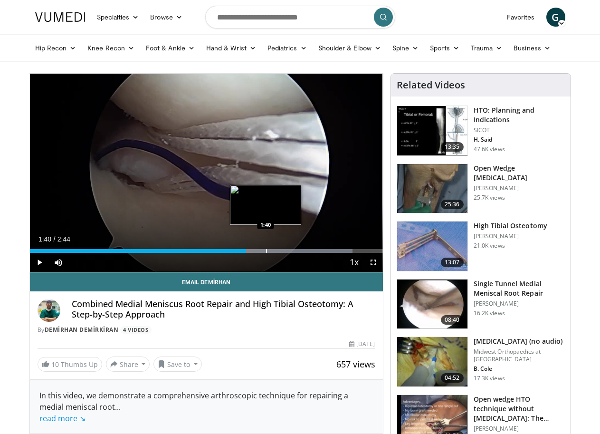
click at [266, 253] on div "Progress Bar" at bounding box center [266, 251] width 1 height 4
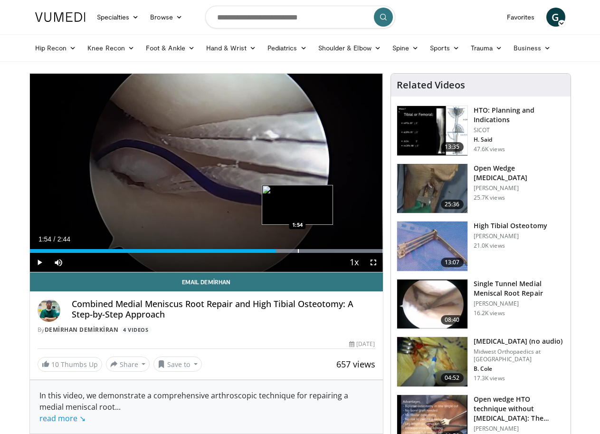
click at [298, 253] on div "Progress Bar" at bounding box center [298, 251] width 1 height 4
click at [304, 253] on div "Loaded : 100.00% 1:57 2:07" at bounding box center [206, 248] width 353 height 9
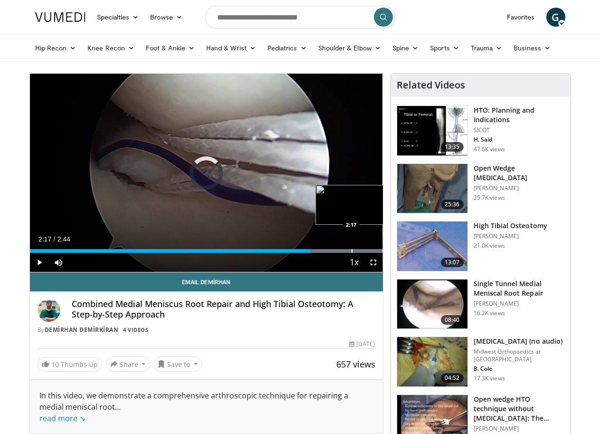
click at [351, 253] on div "Progress Bar" at bounding box center [351, 251] width 1 height 4
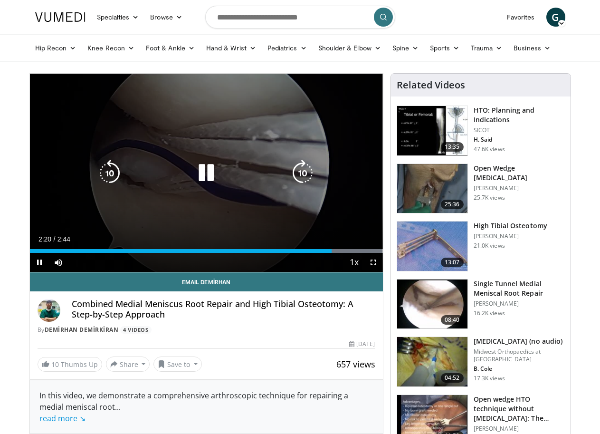
click at [354, 253] on div "Loaded : 100.00% 2:20 2:27" at bounding box center [206, 251] width 353 height 4
click at [188, 219] on div "10 seconds Tap to unmute" at bounding box center [206, 173] width 353 height 198
click at [202, 183] on icon "Video Player" at bounding box center [206, 173] width 27 height 27
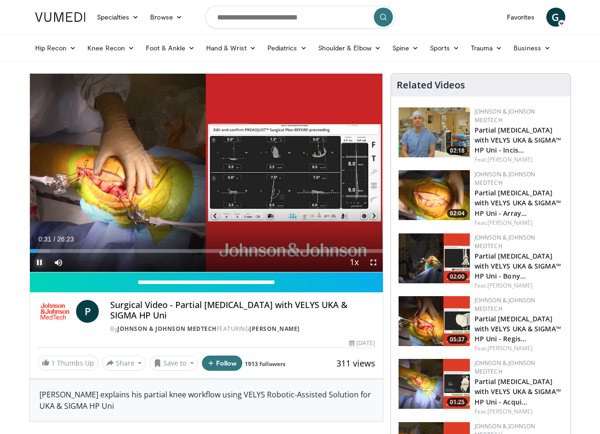
click at [30, 272] on span "Video Player" at bounding box center [39, 262] width 19 height 19
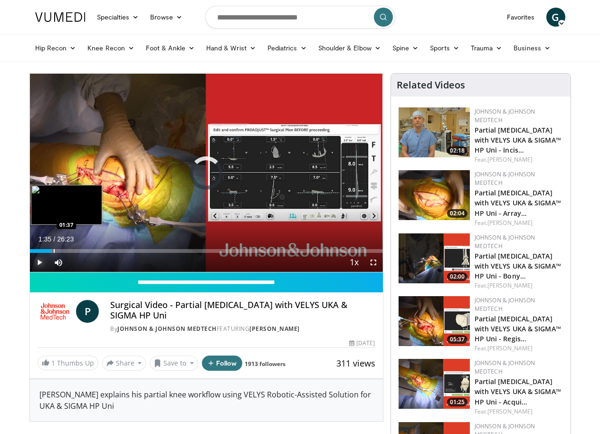
click at [54, 253] on div "Progress Bar" at bounding box center [54, 251] width 1 height 4
click at [66, 253] on div "Progress Bar" at bounding box center [66, 251] width 1 height 4
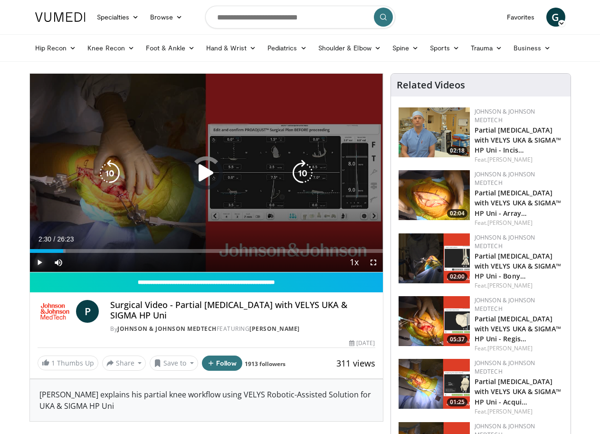
click at [69, 253] on div "Loaded : 10.11% 02:30 04:18" at bounding box center [206, 248] width 353 height 9
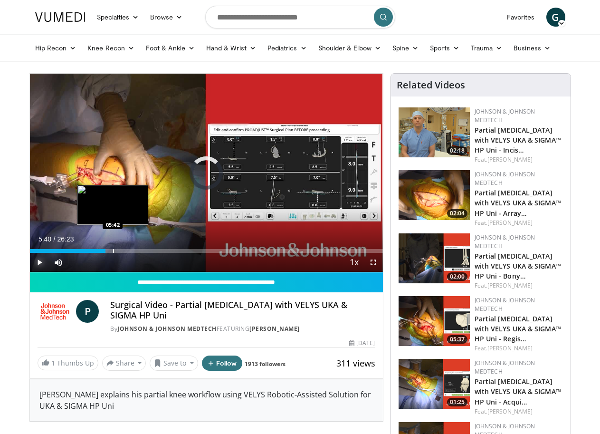
click at [113, 253] on div "Progress Bar" at bounding box center [113, 251] width 1 height 4
click at [115, 272] on div "Current Time 5:40 / Duration 26:23 Pause Skip Backward Skip Forward Mute 0% Loa…" at bounding box center [206, 262] width 353 height 19
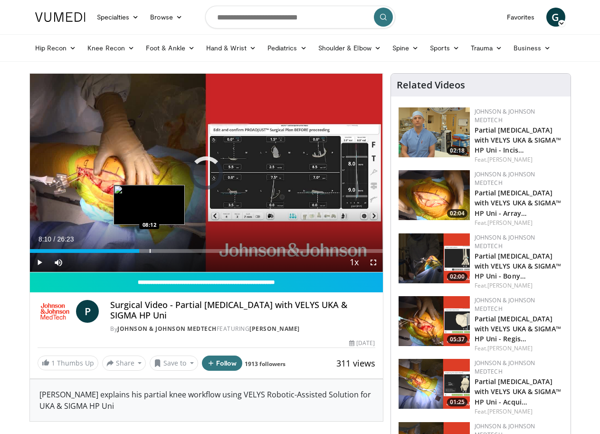
click at [150, 253] on div "Progress Bar" at bounding box center [150, 251] width 1 height 4
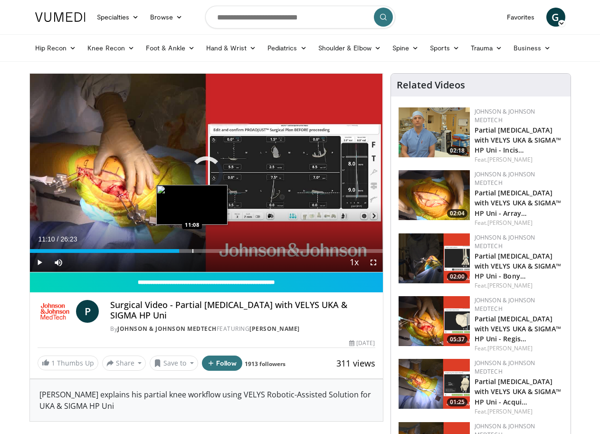
click at [192, 253] on div "Progress Bar" at bounding box center [192, 251] width 1 height 4
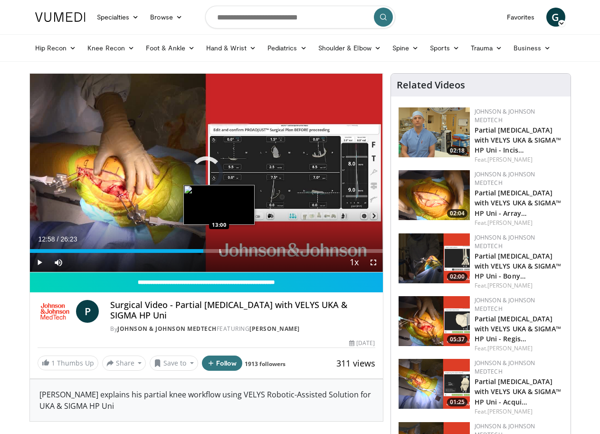
click at [219, 253] on div "Progress Bar" at bounding box center [219, 251] width 1 height 4
click at [220, 253] on div "Loaded : 49.29% 12:58 14:39" at bounding box center [206, 248] width 353 height 9
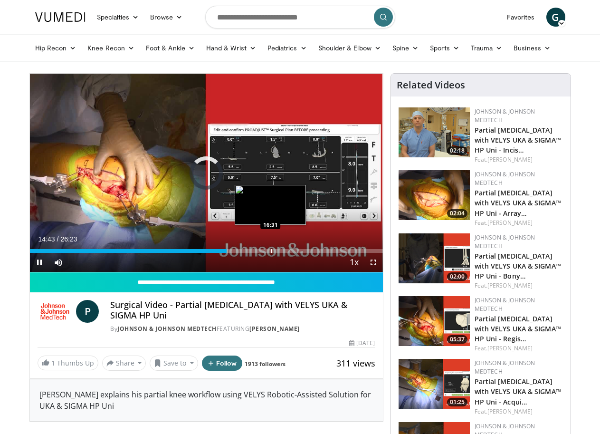
click at [271, 253] on div "Progress Bar" at bounding box center [271, 251] width 1 height 4
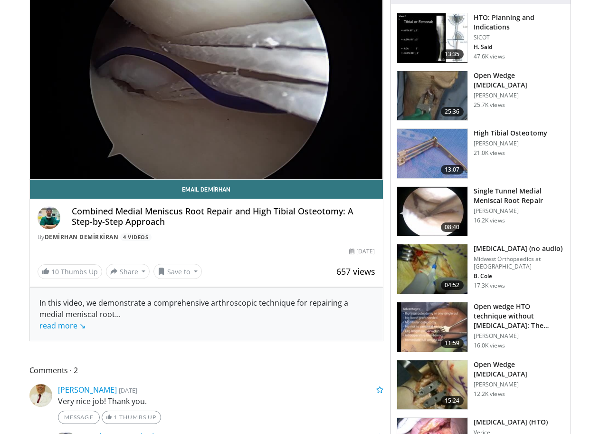
scroll to position [95, 0]
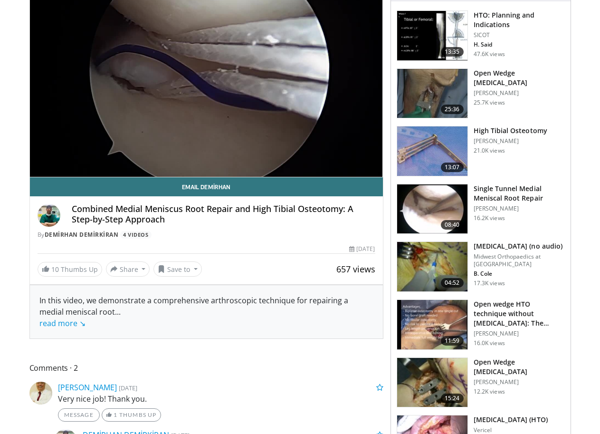
click at [440, 336] on img at bounding box center [432, 324] width 70 height 49
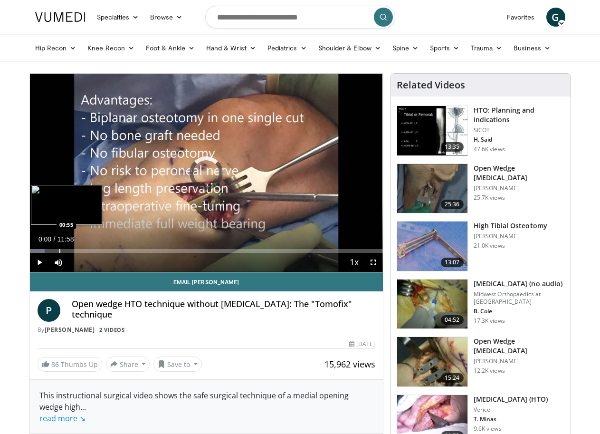
click at [35, 253] on div "Loaded : 4.18% 00:00 00:55" at bounding box center [206, 248] width 353 height 9
click at [74, 253] on div "Progress Bar" at bounding box center [74, 251] width 1 height 4
click at [88, 253] on div "Progress Bar" at bounding box center [88, 251] width 1 height 4
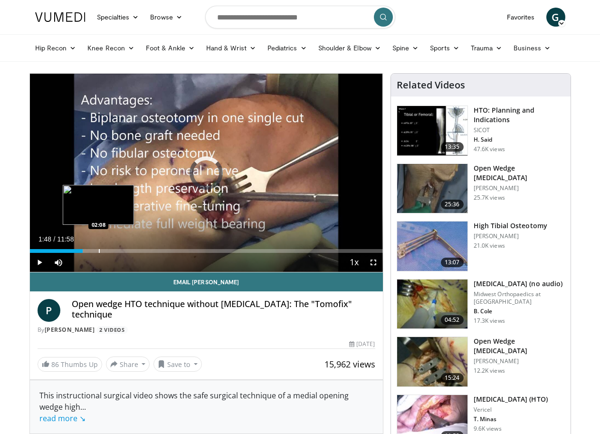
click at [99, 253] on div "Progress Bar" at bounding box center [99, 251] width 1 height 4
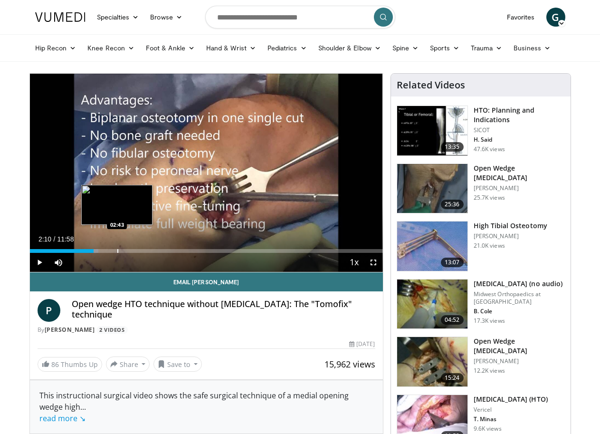
click at [117, 253] on div "Progress Bar" at bounding box center [117, 251] width 1 height 4
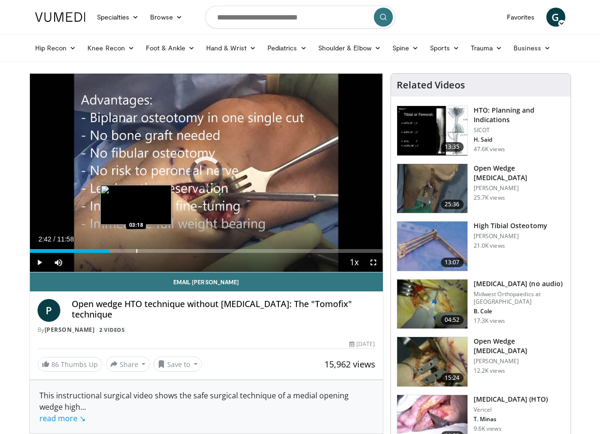
click at [112, 253] on div "Loaded : 0.00% 02:42 03:18" at bounding box center [206, 248] width 353 height 9
click at [151, 253] on div "Progress Bar" at bounding box center [151, 251] width 1 height 4
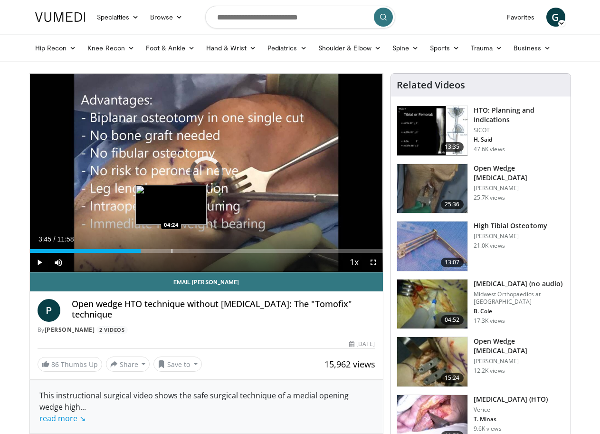
click at [171, 253] on div "Progress Bar" at bounding box center [171, 251] width 1 height 4
click at [191, 253] on div "Progress Bar" at bounding box center [191, 251] width 1 height 4
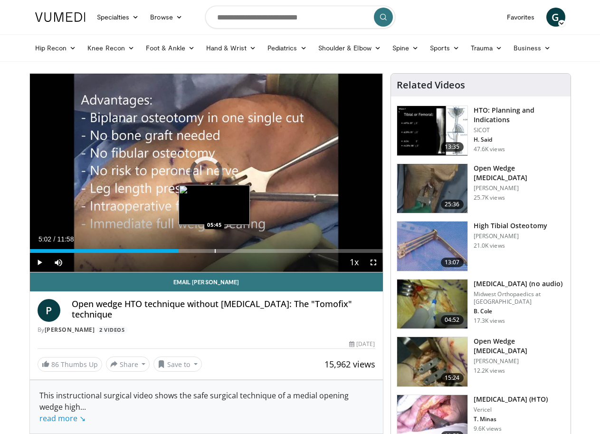
click at [215, 253] on div "Progress Bar" at bounding box center [215, 251] width 1 height 4
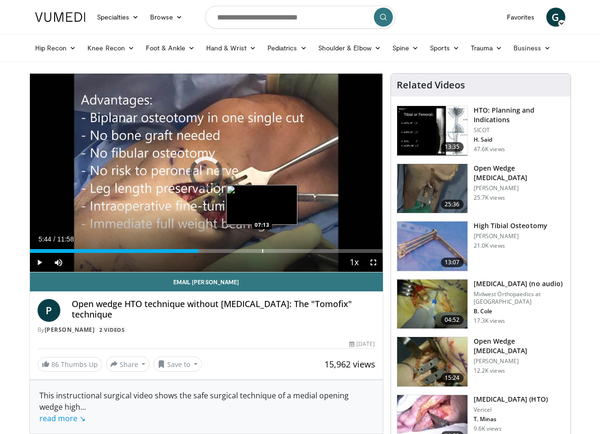
click at [262, 253] on div "Progress Bar" at bounding box center [262, 251] width 1 height 4
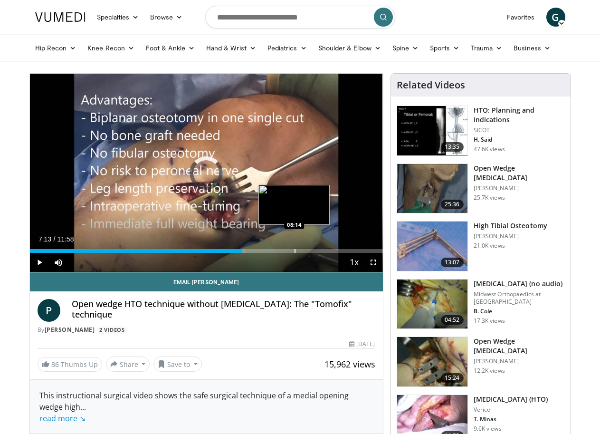
click at [294, 253] on div "Progress Bar" at bounding box center [294, 251] width 1 height 4
click at [312, 253] on div "Progress Bar" at bounding box center [312, 251] width 1 height 4
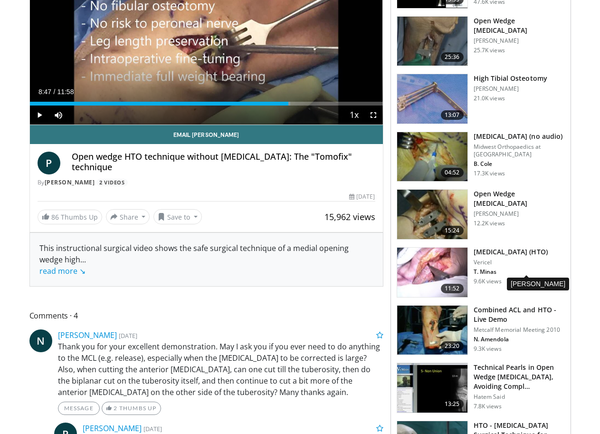
scroll to position [190, 0]
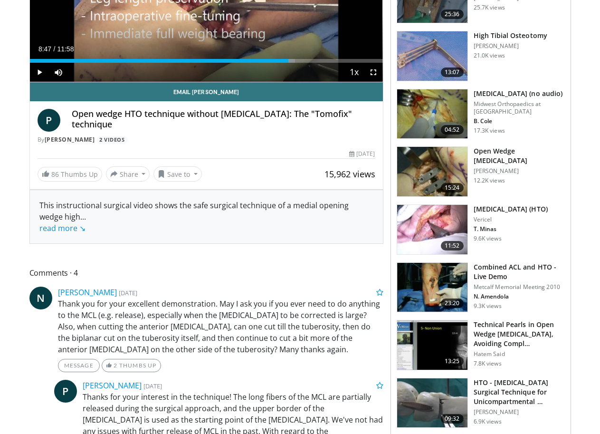
click at [452, 285] on img at bounding box center [432, 287] width 70 height 49
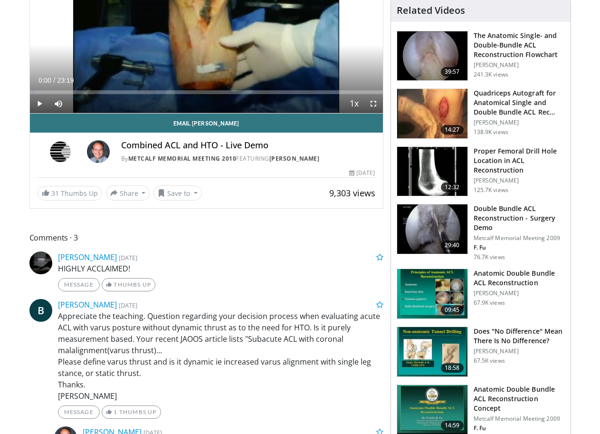
scroll to position [332, 0]
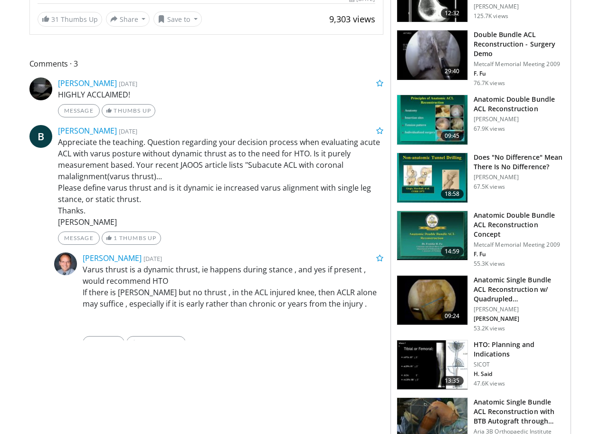
click at [448, 342] on img at bounding box center [432, 364] width 70 height 49
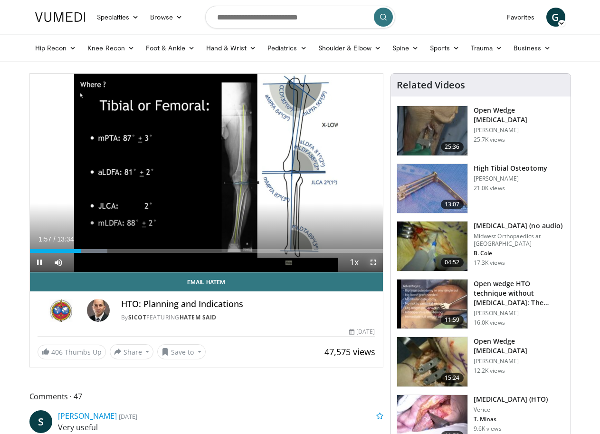
drag, startPoint x: 382, startPoint y: 282, endPoint x: 382, endPoint y: 315, distance: 33.7
click at [382, 272] on span "Video Player" at bounding box center [373, 262] width 19 height 19
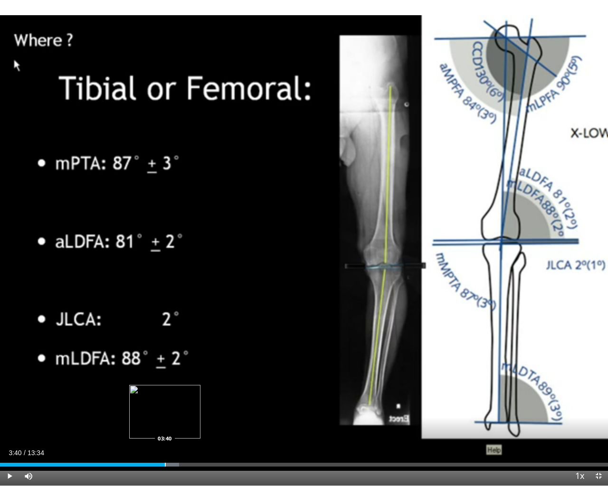
click at [165, 433] on div "Progress Bar" at bounding box center [165, 465] width 1 height 4
click at [182, 433] on div "Progress Bar" at bounding box center [182, 465] width 1 height 4
click at [207, 433] on div "Progress Bar" at bounding box center [207, 465] width 1 height 4
click at [244, 433] on div "Progress Bar" at bounding box center [244, 465] width 1 height 4
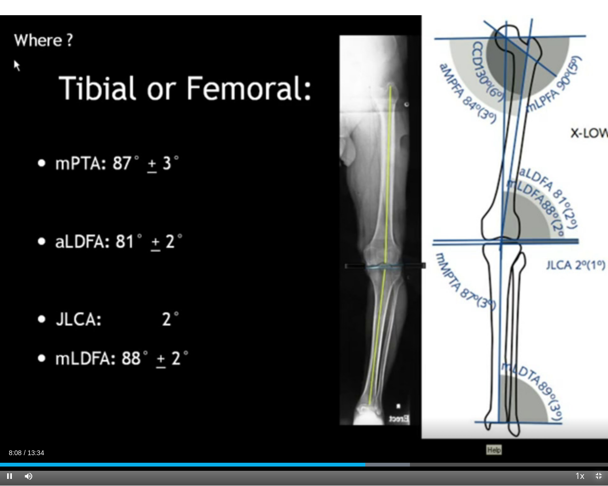
click at [597, 433] on span "Video Player" at bounding box center [598, 476] width 19 height 19
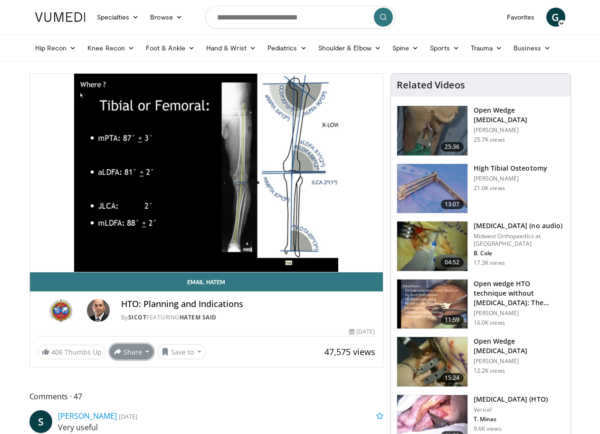
click at [110, 359] on button "Share" at bounding box center [132, 351] width 44 height 15
click at [117, 378] on span "E-mail" at bounding box center [130, 372] width 27 height 10
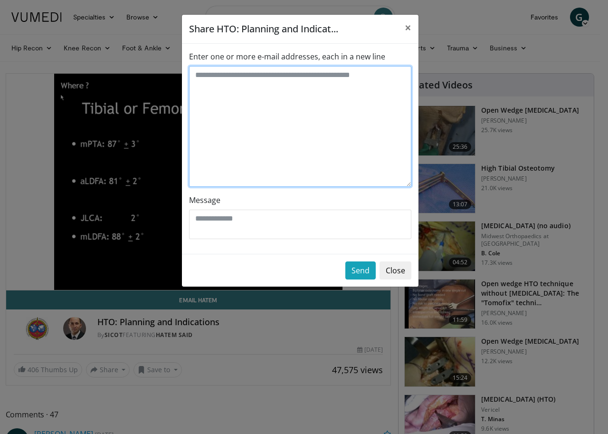
click at [205, 80] on textarea "Enter one or more e-mail addresses, each in a new line" at bounding box center [300, 126] width 222 height 121
type textarea "**********"
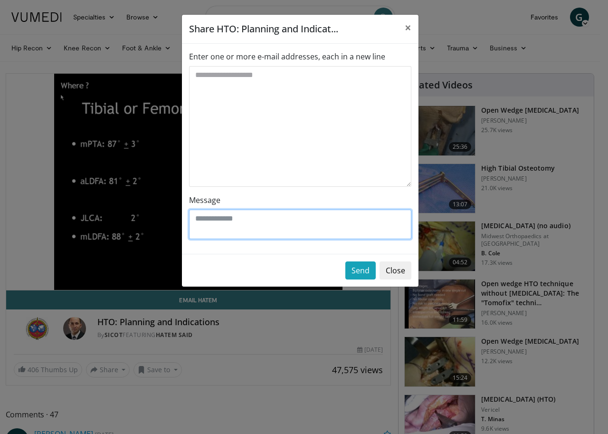
click at [238, 221] on textarea "Message" at bounding box center [300, 223] width 222 height 29
type textarea "**********"
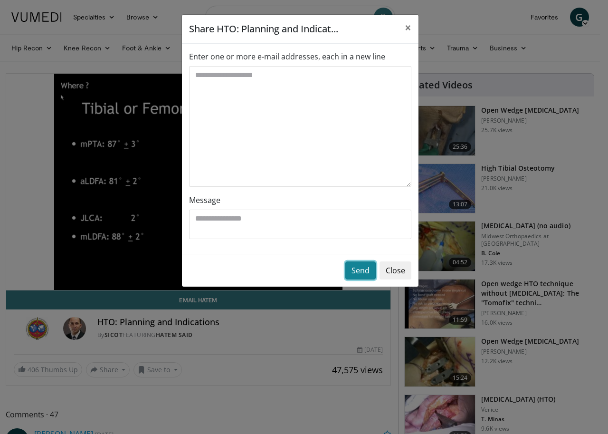
click at [366, 270] on button "Send" at bounding box center [360, 270] width 30 height 18
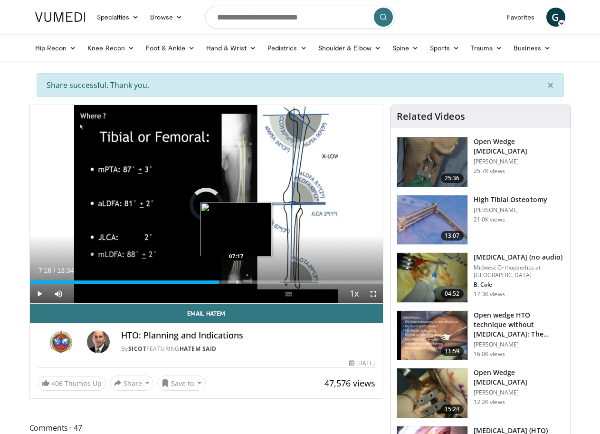
click at [237, 284] on div "Progress Bar" at bounding box center [237, 282] width 1 height 4
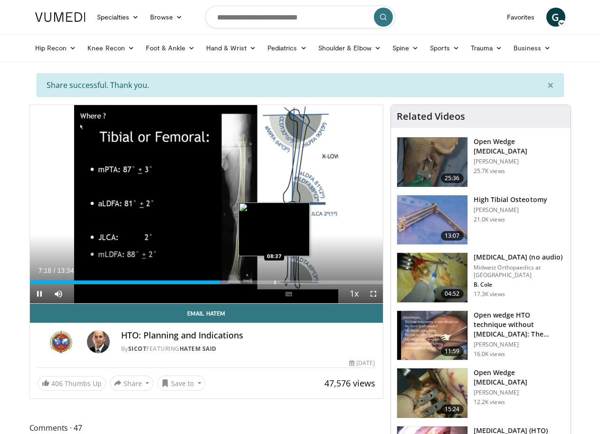
click at [250, 284] on div "Loaded : 56.40% 07:19 08:37" at bounding box center [206, 279] width 353 height 9
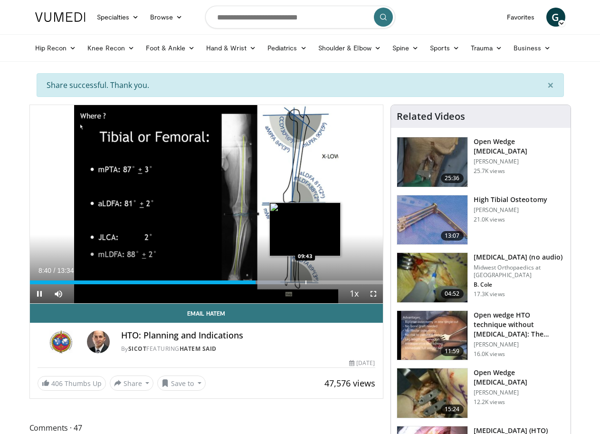
click at [305, 284] on div "Progress Bar" at bounding box center [305, 282] width 1 height 4
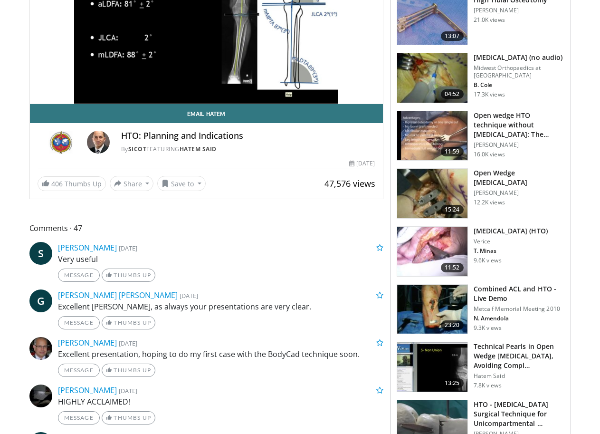
scroll to position [95, 0]
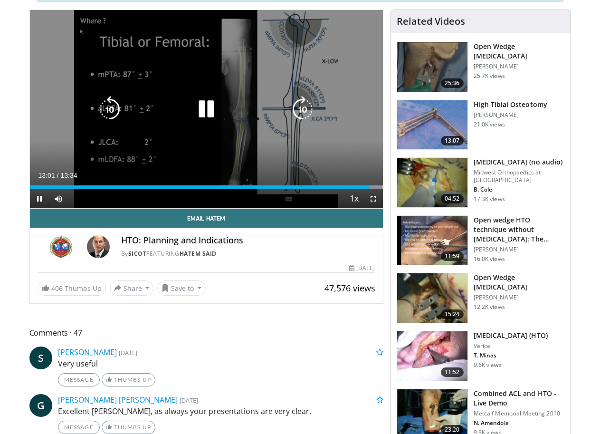
click at [206, 117] on icon "Video Player" at bounding box center [206, 109] width 27 height 27
